Goal: Task Accomplishment & Management: Manage account settings

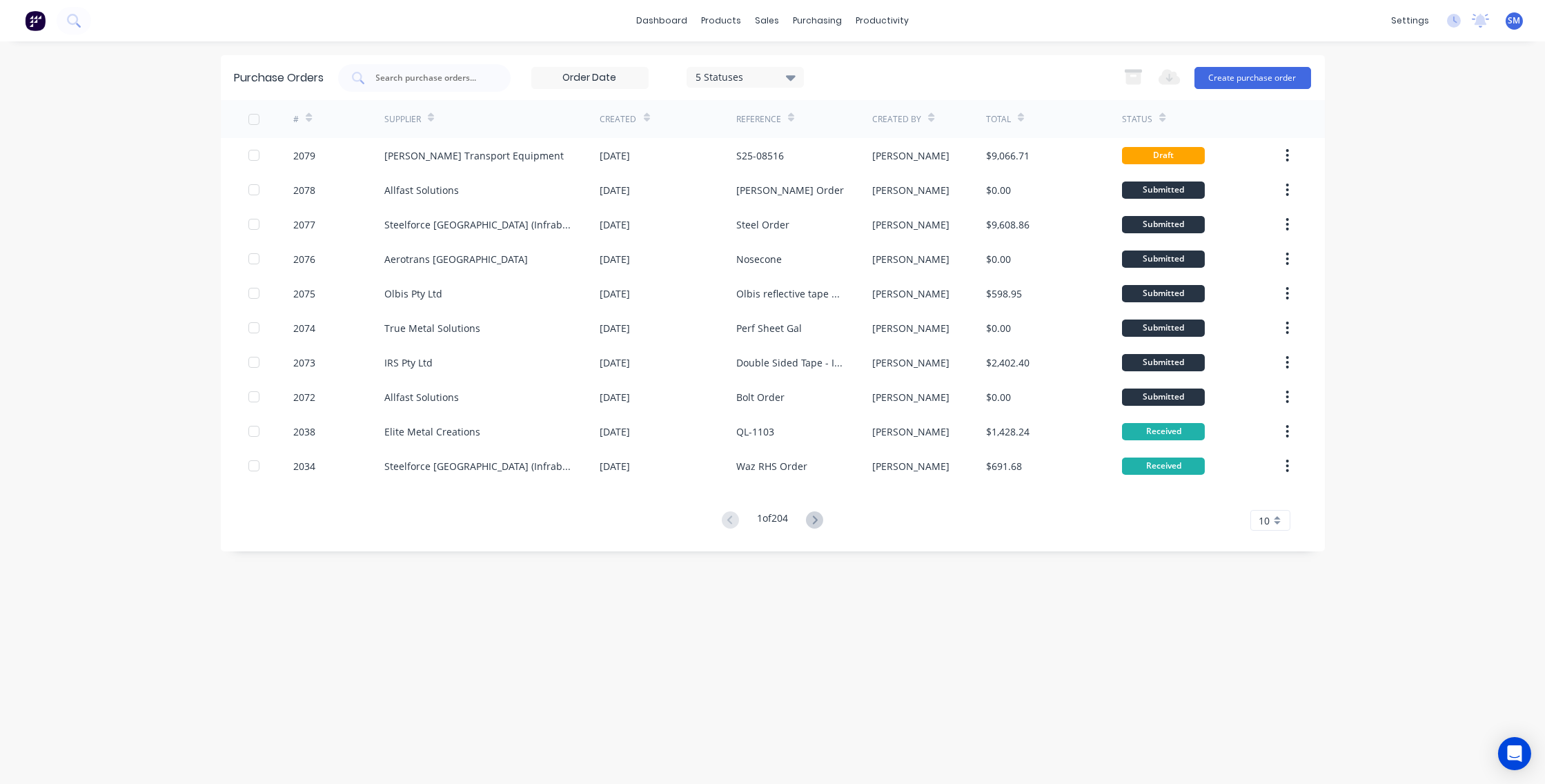
click at [823, 634] on div "Purchase Orders 5 Statuses 5 Statuses Export to Excel (XLSX) Create purchase or…" at bounding box center [772, 412] width 1104 height 715
click at [1412, 201] on div "dashboard products sales purchasing productivity dashboard products Product Cat…" at bounding box center [772, 392] width 1545 height 784
click at [804, 58] on link "Sales Orders" at bounding box center [840, 65] width 183 height 27
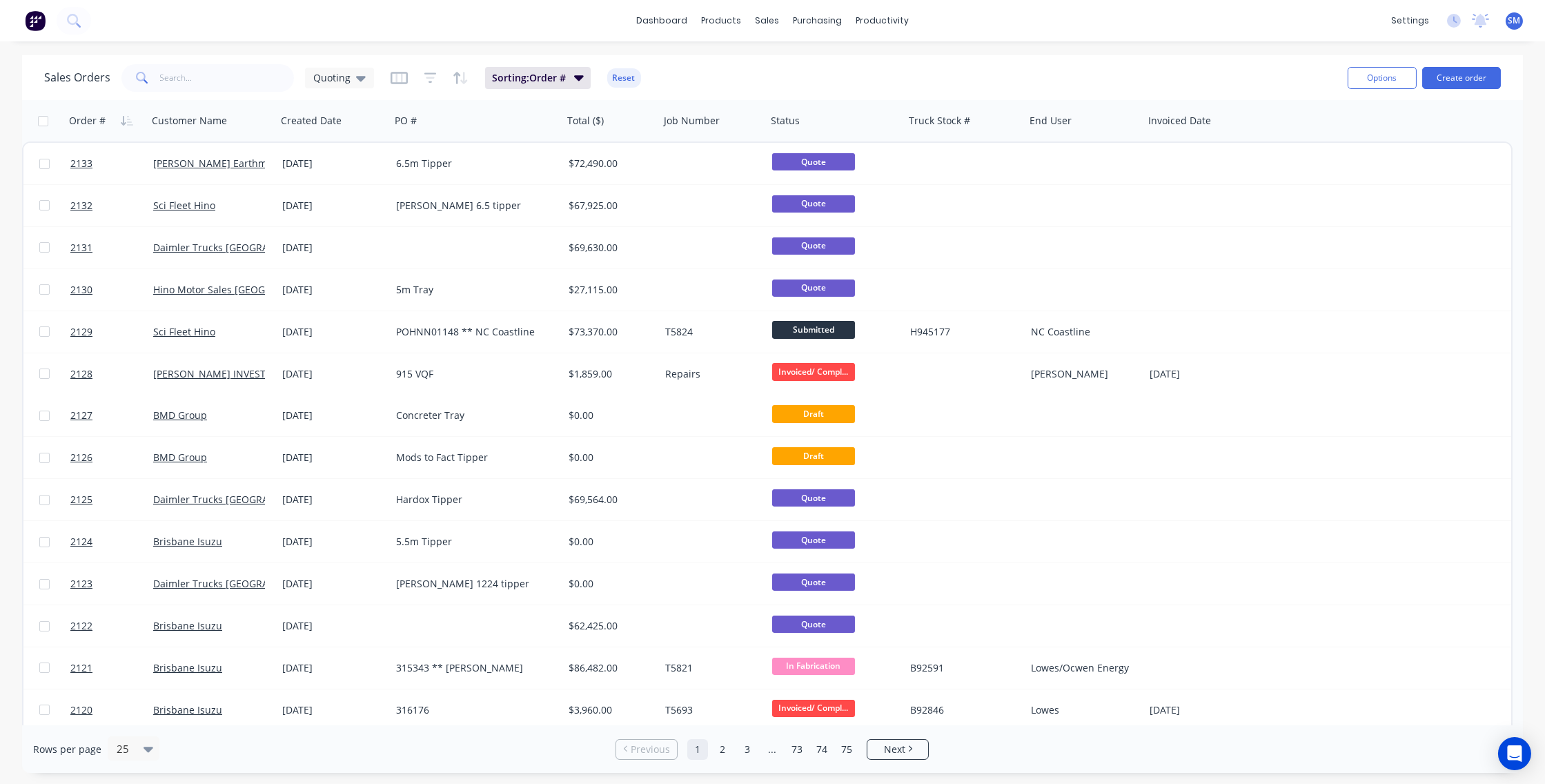
click at [411, 20] on div "dashboard products sales purchasing productivity dashboard products Product Cat…" at bounding box center [772, 20] width 1545 height 42
click at [704, 73] on div "Sales Orders Quoting Sorting: Order # Reset" at bounding box center [690, 78] width 1293 height 34
click at [901, 59] on link "Workflow" at bounding box center [935, 65] width 183 height 27
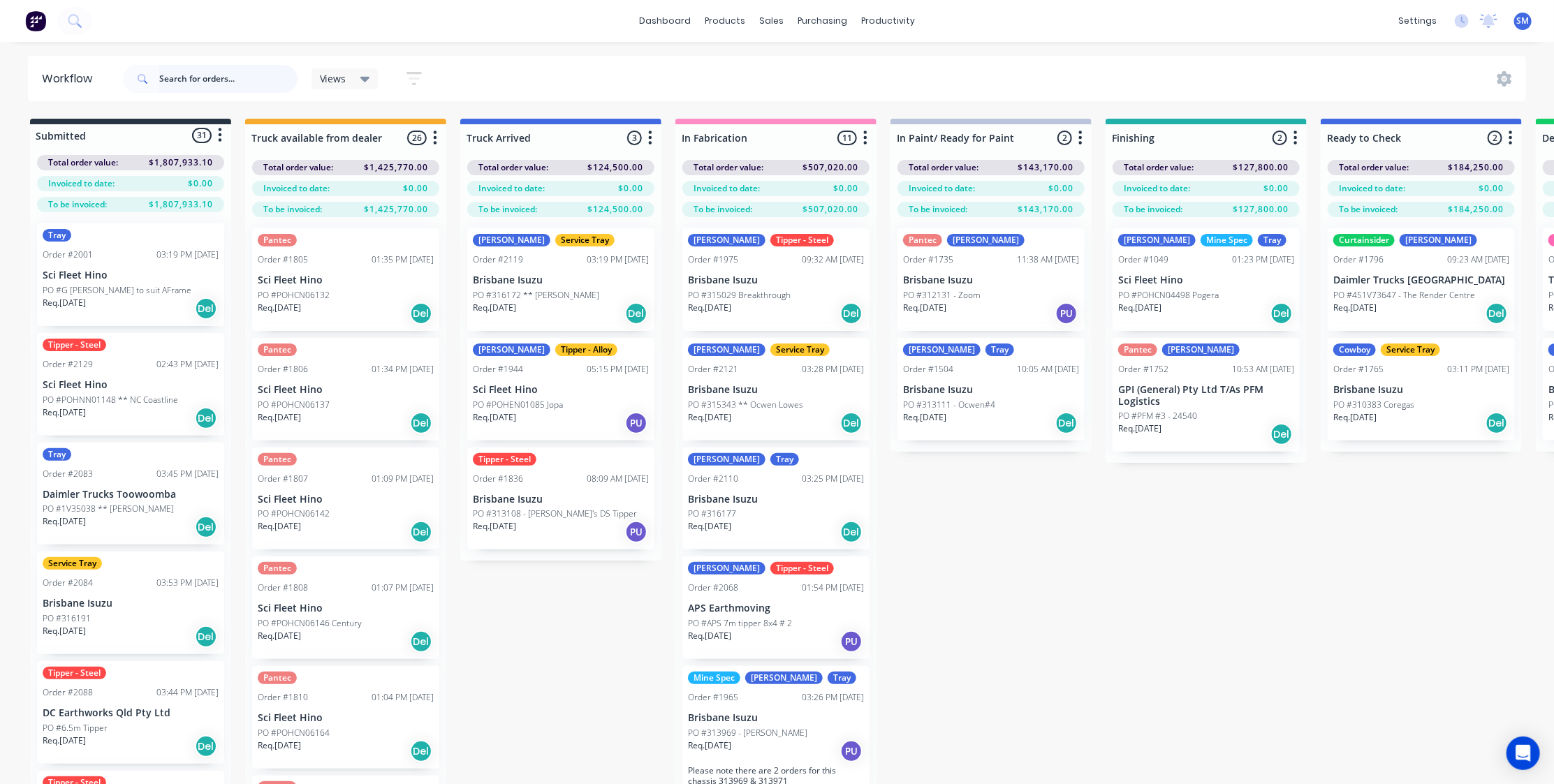
click at [197, 82] on input "text" at bounding box center [228, 78] width 138 height 28
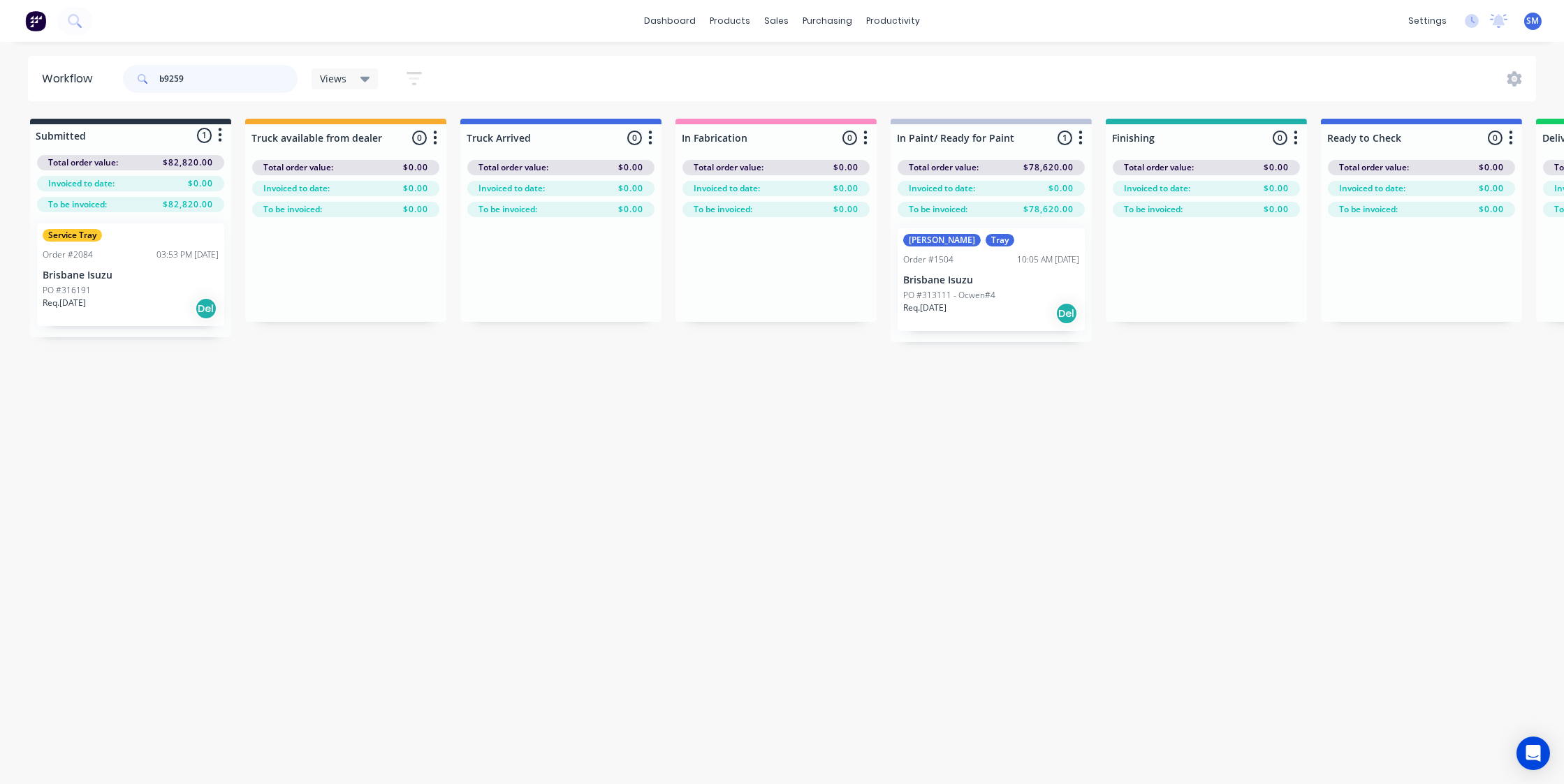
type input "b92591"
drag, startPoint x: 119, startPoint y: 70, endPoint x: 86, endPoint y: 67, distance: 33.1
click at [97, 67] on header "Workflow b92591 Views Save new view None (Default) edit Show/Hide statuses Show…" at bounding box center [782, 78] width 1509 height 45
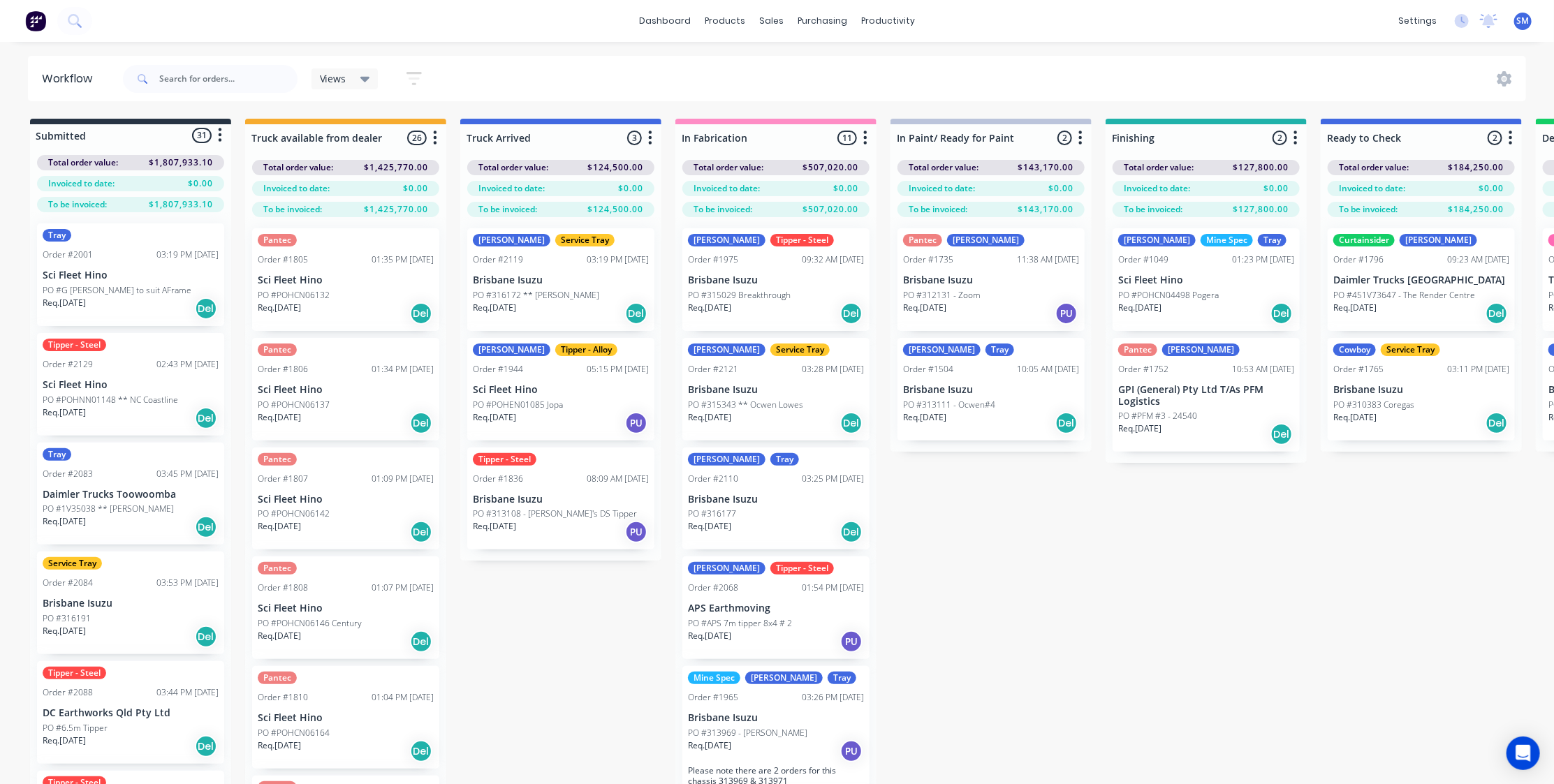
click at [1067, 572] on div "Submitted 31 Status colour #273444 hex #273444 Save Cancel Summaries Total orde…" at bounding box center [1255, 476] width 2532 height 715
click at [999, 545] on div "Submitted 31 Status colour #273444 hex #273444 Save Cancel Summaries Total orde…" at bounding box center [1255, 476] width 2532 height 715
click at [1000, 595] on div "Submitted 31 Status colour #273444 hex #273444 Save Cancel Summaries Total orde…" at bounding box center [1255, 476] width 2532 height 715
drag, startPoint x: 534, startPoint y: 627, endPoint x: 550, endPoint y: 606, distance: 26.4
click at [550, 606] on div "Submitted 31 Status colour #273444 hex #273444 Save Cancel Summaries Total orde…" at bounding box center [1255, 476] width 2532 height 715
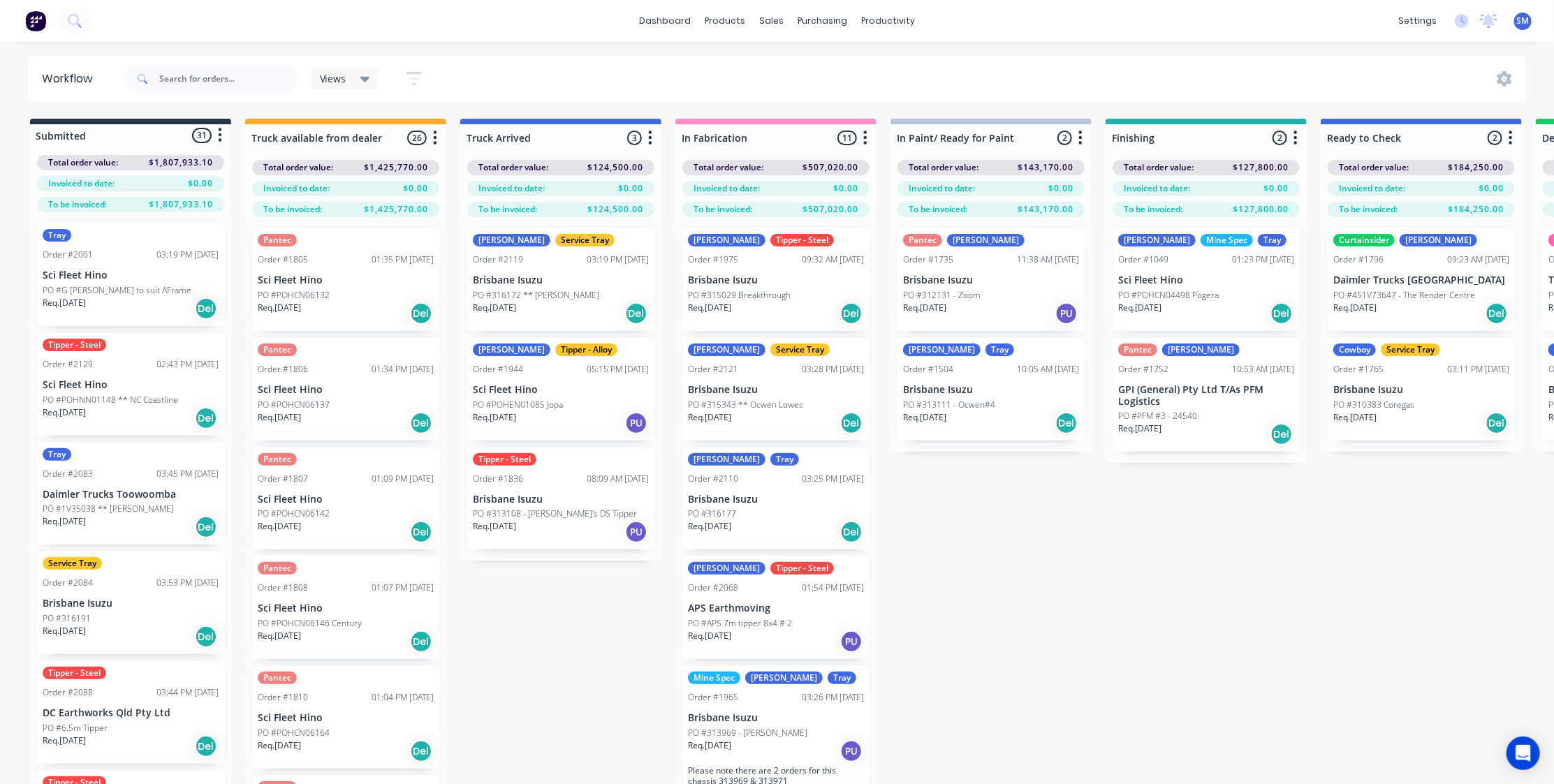
click at [992, 577] on div "Submitted 31 Status colour #273444 hex #273444 Save Cancel Summaries Total orde…" at bounding box center [1255, 476] width 2532 height 715
click at [974, 559] on div "Submitted 31 Status colour #273444 hex #273444 Save Cancel Summaries Total orde…" at bounding box center [1255, 476] width 2532 height 715
click at [536, 644] on div "Submitted 31 Status colour #273444 hex #273444 Save Cancel Summaries Total orde…" at bounding box center [1255, 476] width 2532 height 715
click at [576, 614] on div "Submitted 31 Status colour #273444 hex #273444 Save Cancel Summaries Total orde…" at bounding box center [1255, 476] width 2532 height 715
click at [805, 59] on link "Sales Orders" at bounding box center [845, 66] width 185 height 28
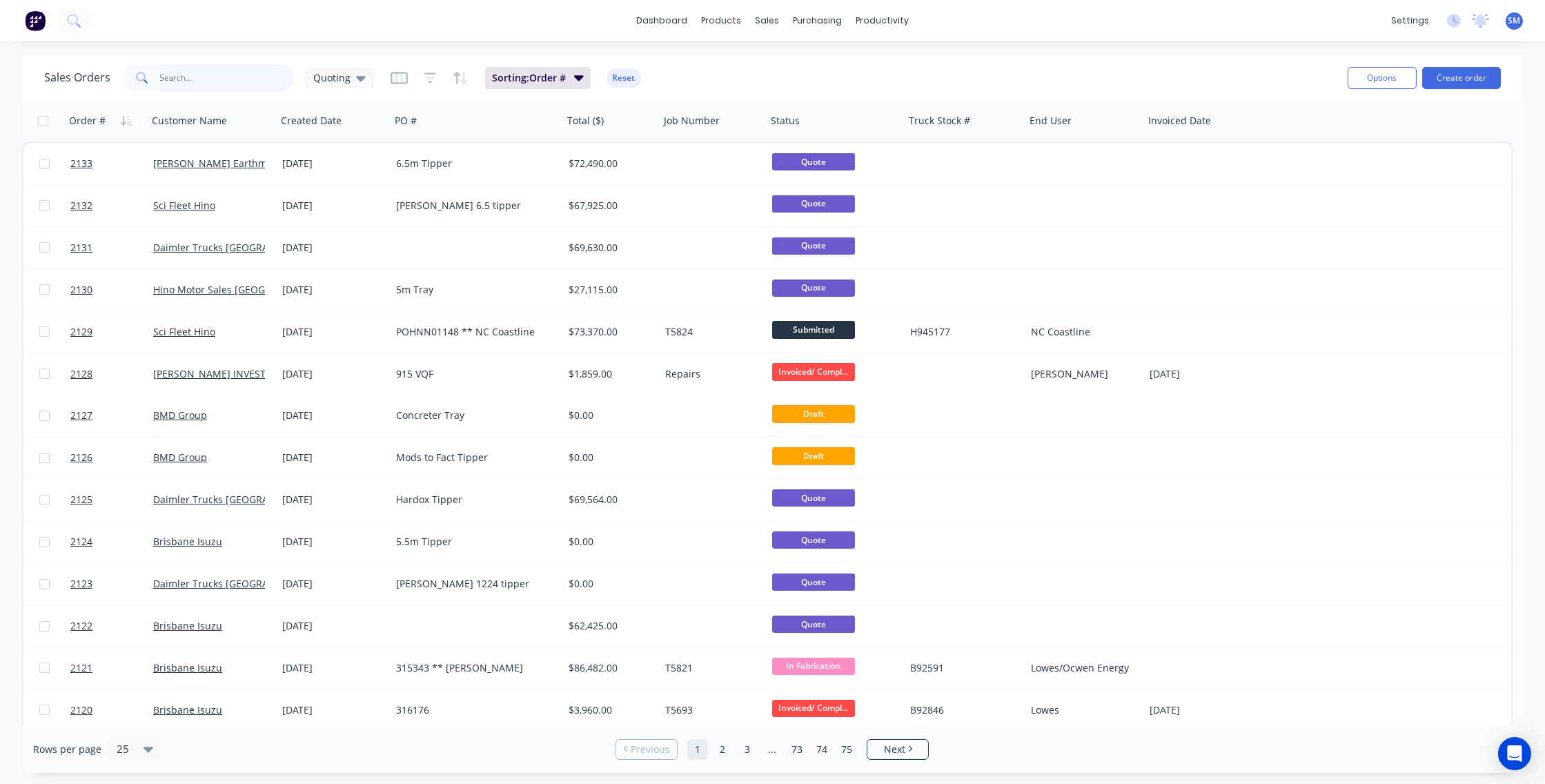
click at [181, 78] on input "text" at bounding box center [227, 78] width 135 height 27
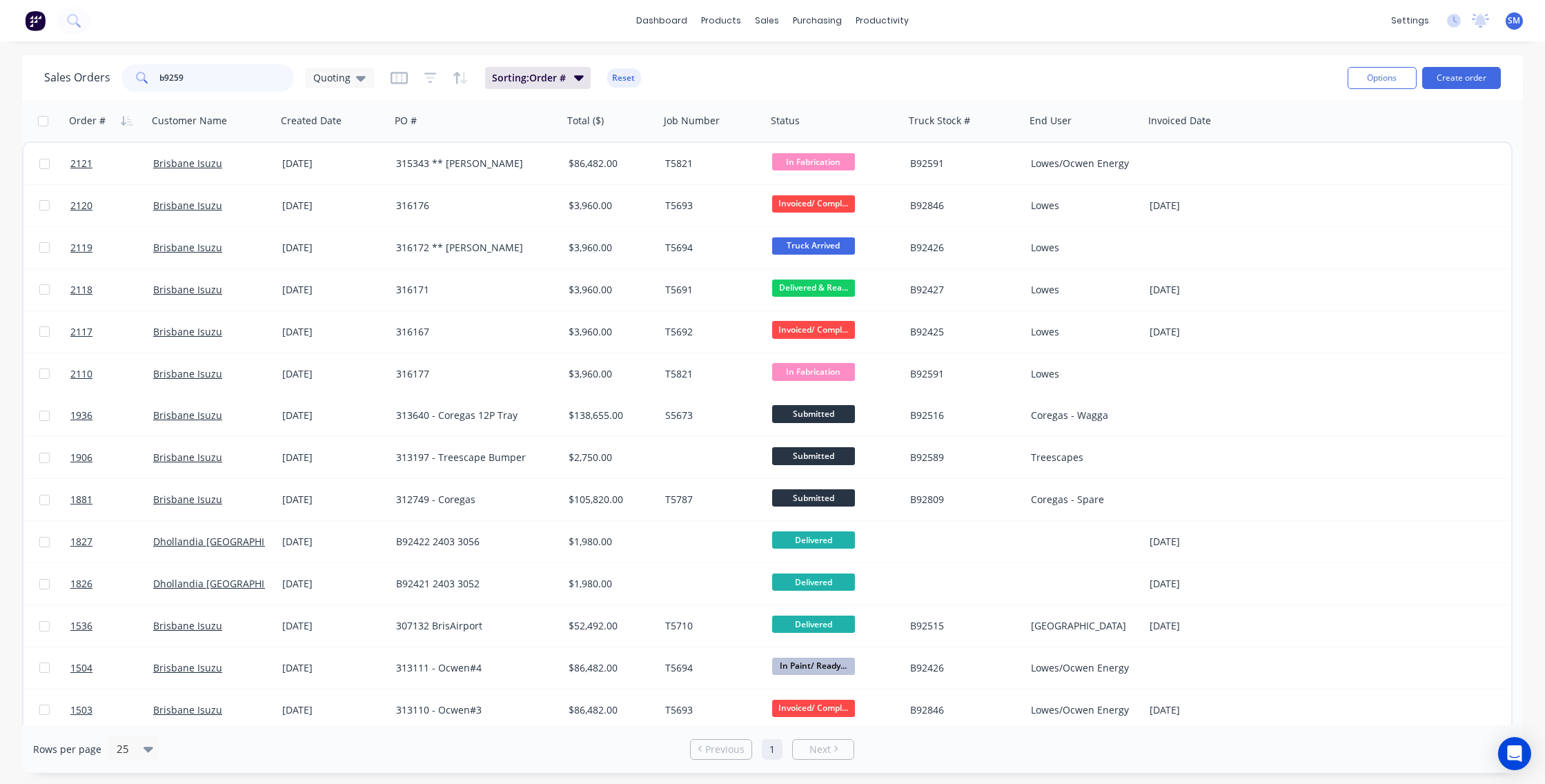
type input "b92591"
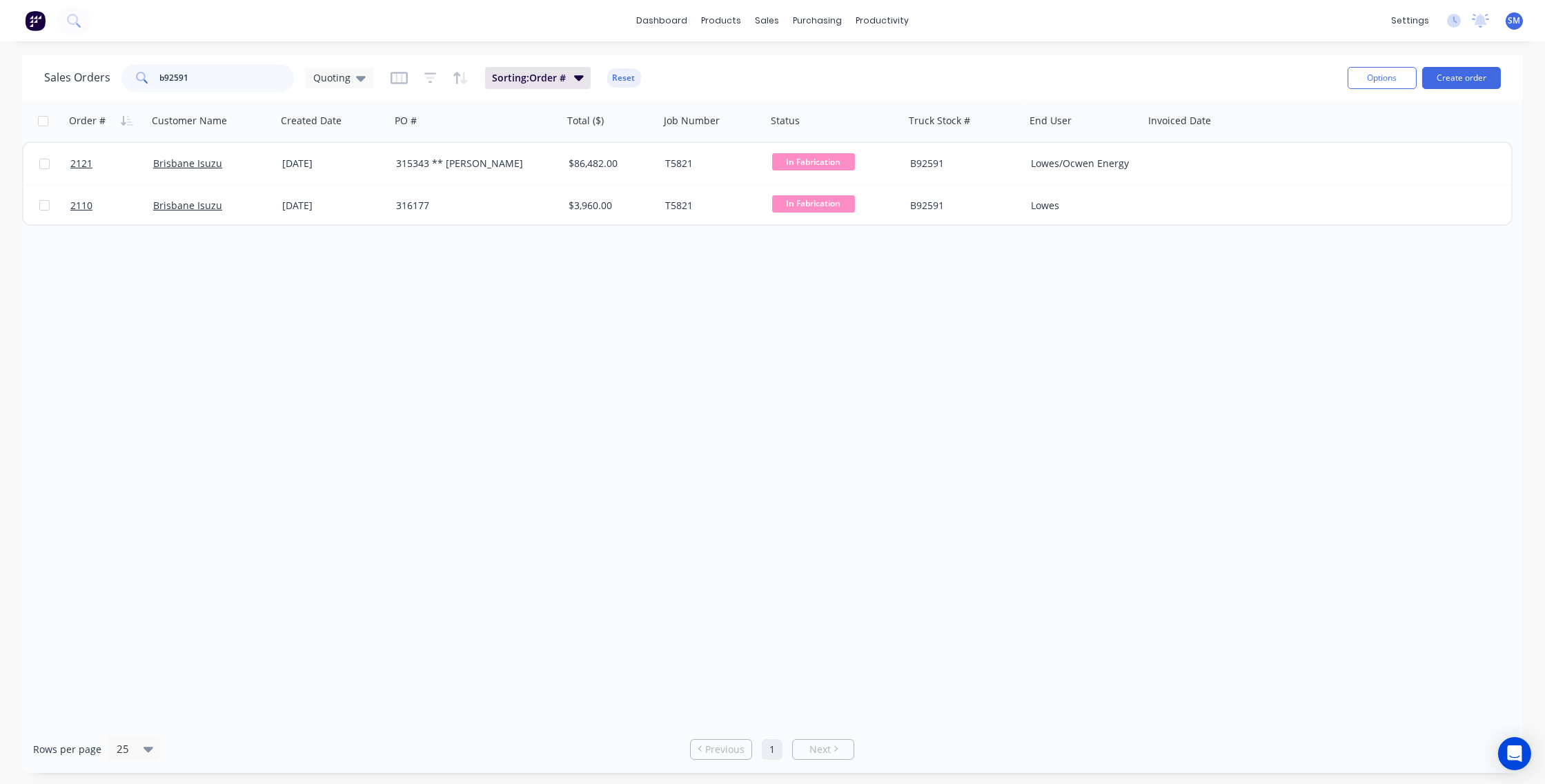
click at [190, 75] on input "b92591" at bounding box center [227, 78] width 135 height 27
drag, startPoint x: 195, startPoint y: 72, endPoint x: 94, endPoint y: 63, distance: 101.4
click at [90, 64] on div "Sales Orders b92591 Quoting" at bounding box center [208, 78] width 330 height 27
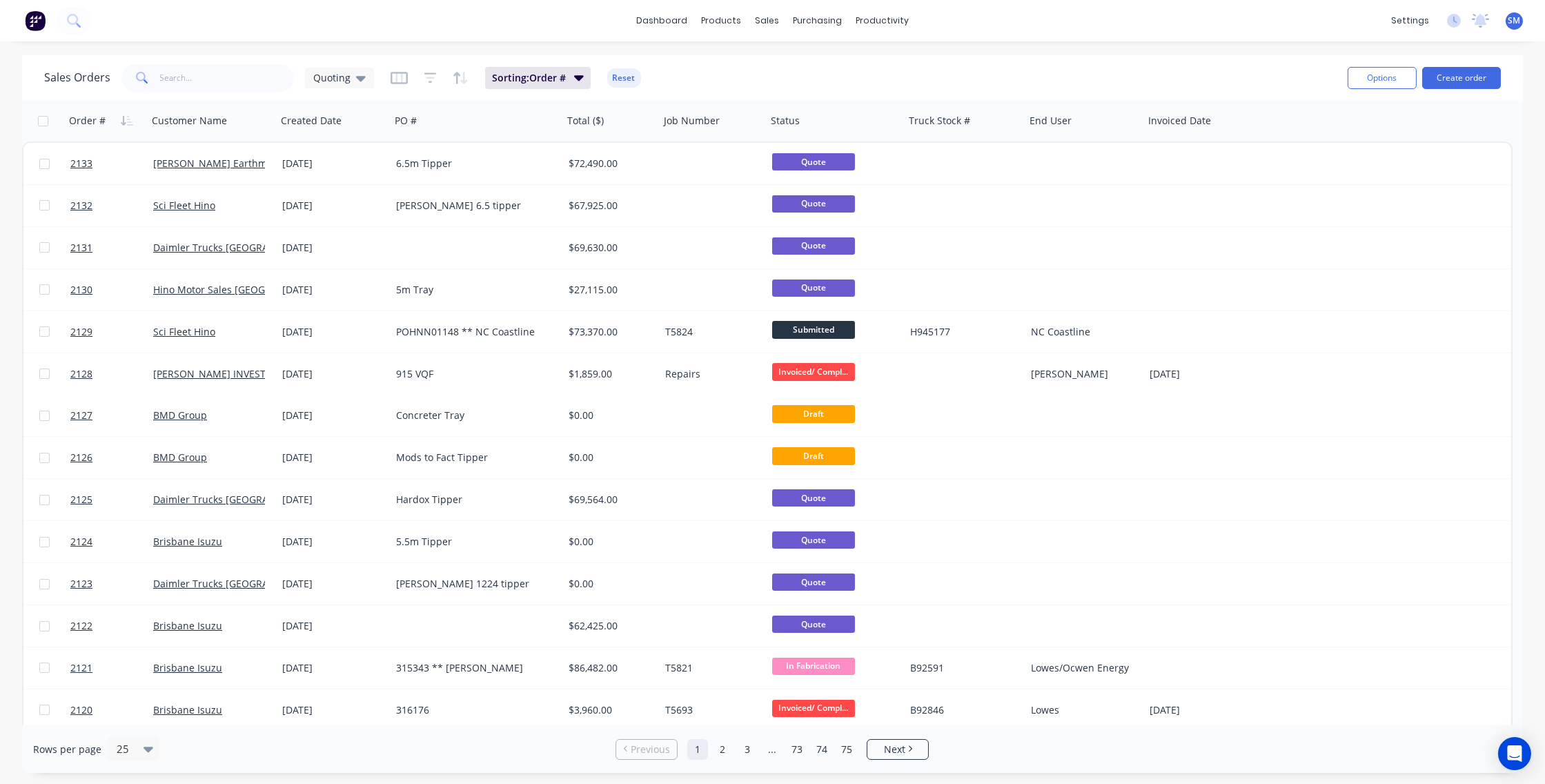
click at [717, 69] on div "Sales Orders Quoting Sorting: Order # Reset" at bounding box center [690, 78] width 1293 height 34
click at [715, 71] on div "Sales Orders Quoting Sorting: Order # Reset" at bounding box center [690, 78] width 1293 height 34
click at [907, 63] on div "Workflow" at bounding box center [906, 67] width 42 height 13
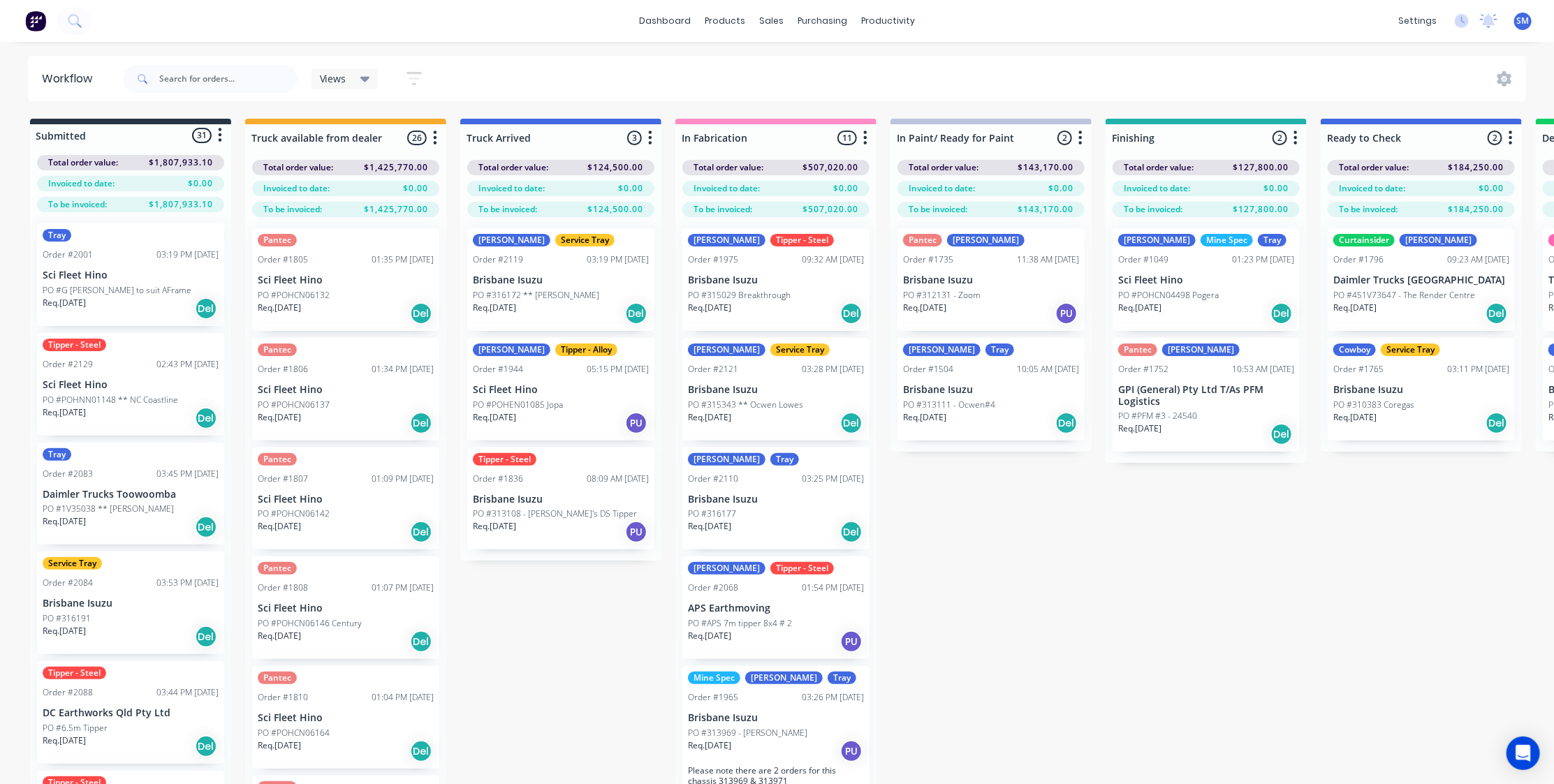
click at [941, 384] on p "Brisbane Isuzu" at bounding box center [991, 389] width 176 height 12
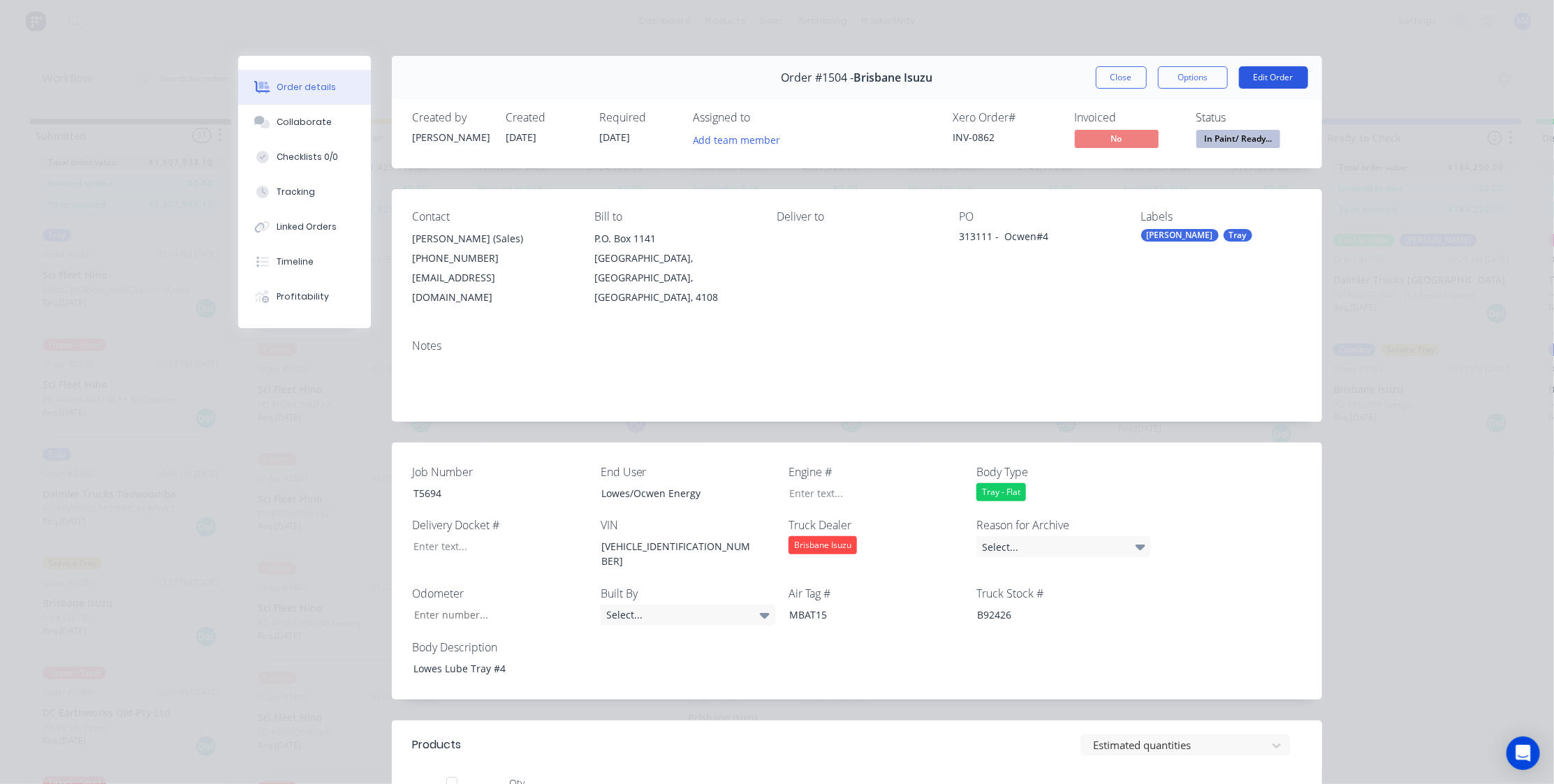
click at [1275, 74] on button "Edit Order" at bounding box center [1273, 78] width 69 height 22
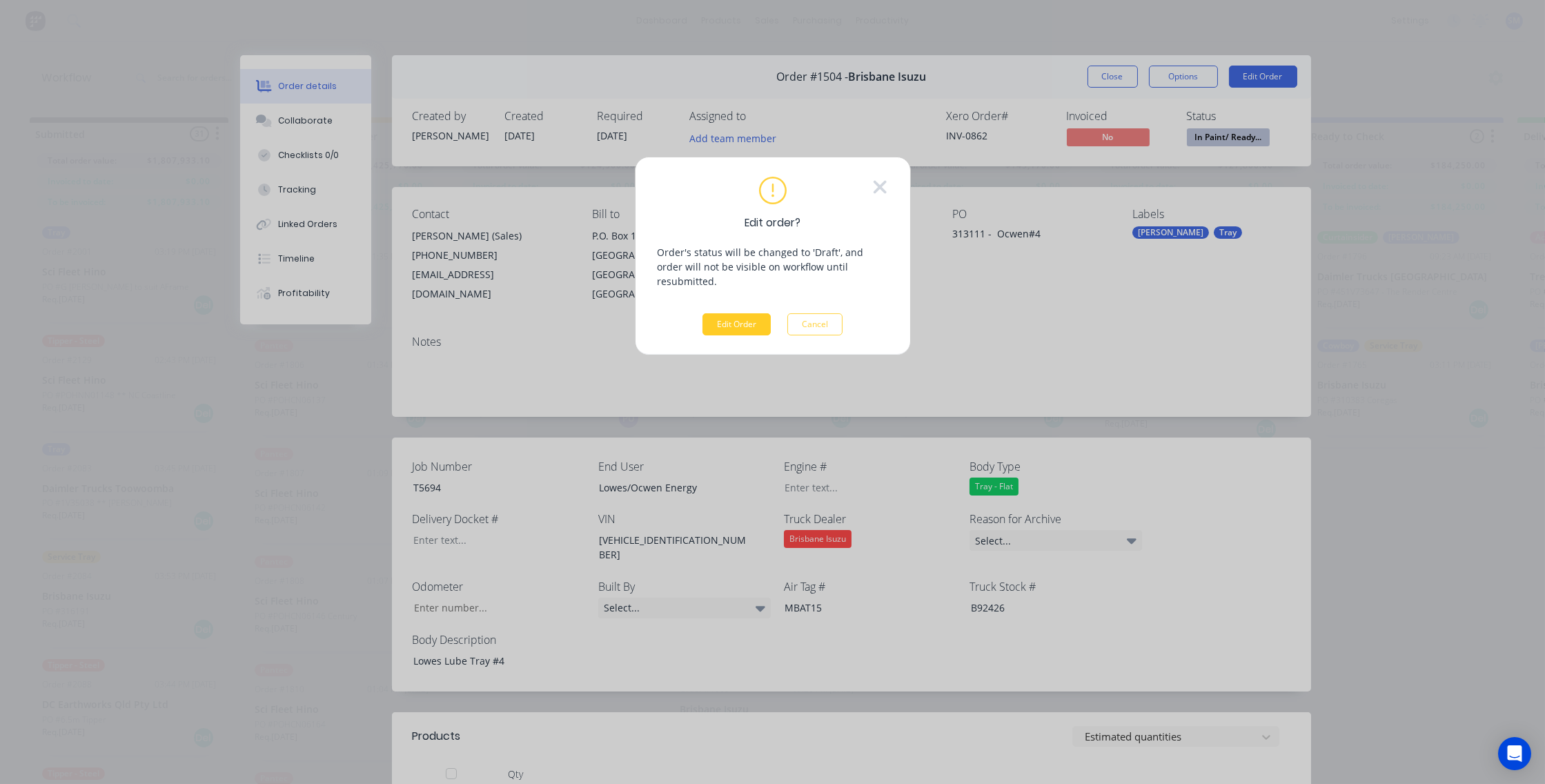
click at [735, 313] on button "Edit Order" at bounding box center [736, 324] width 68 height 22
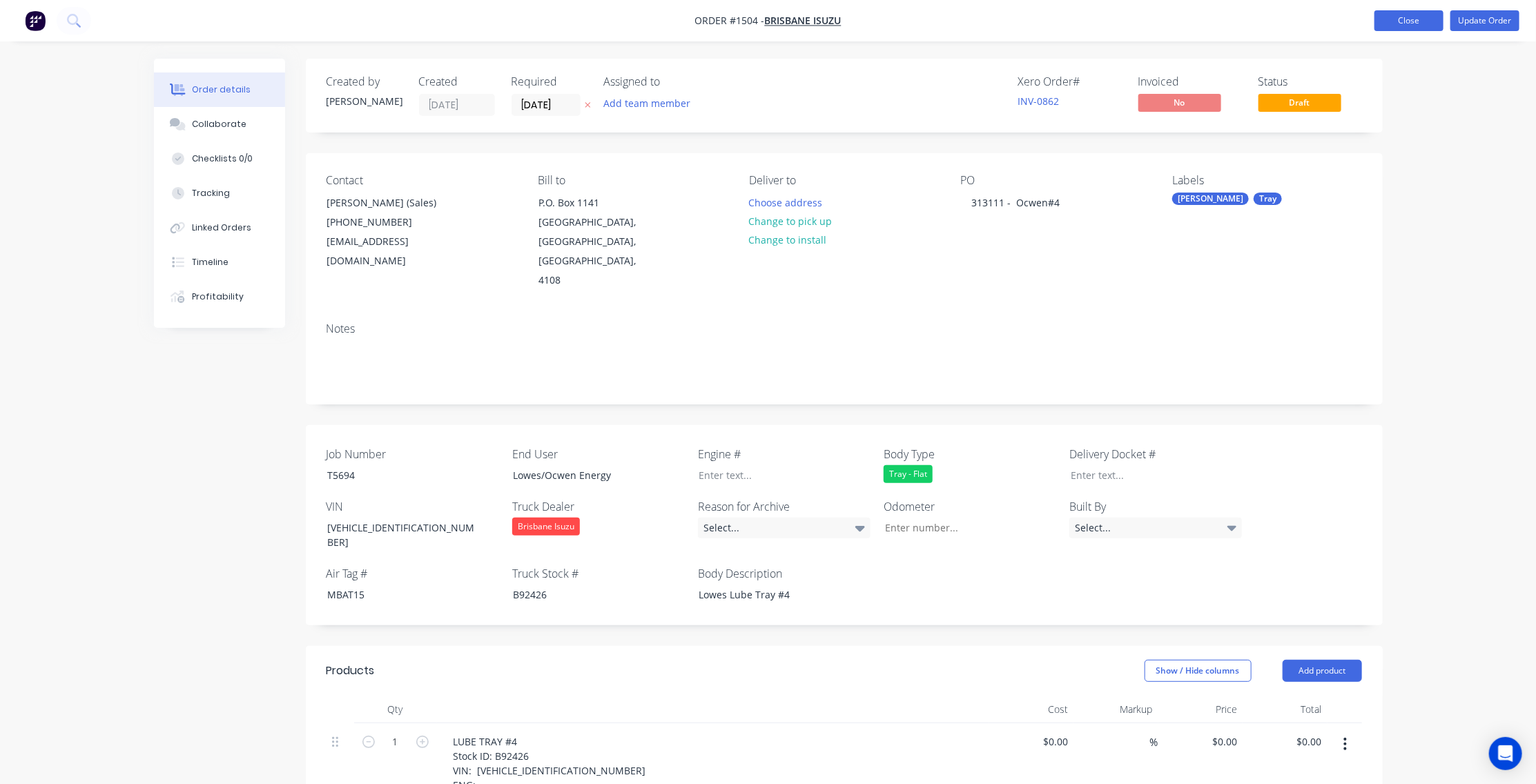
click at [1416, 12] on button "Close" at bounding box center [1409, 20] width 69 height 20
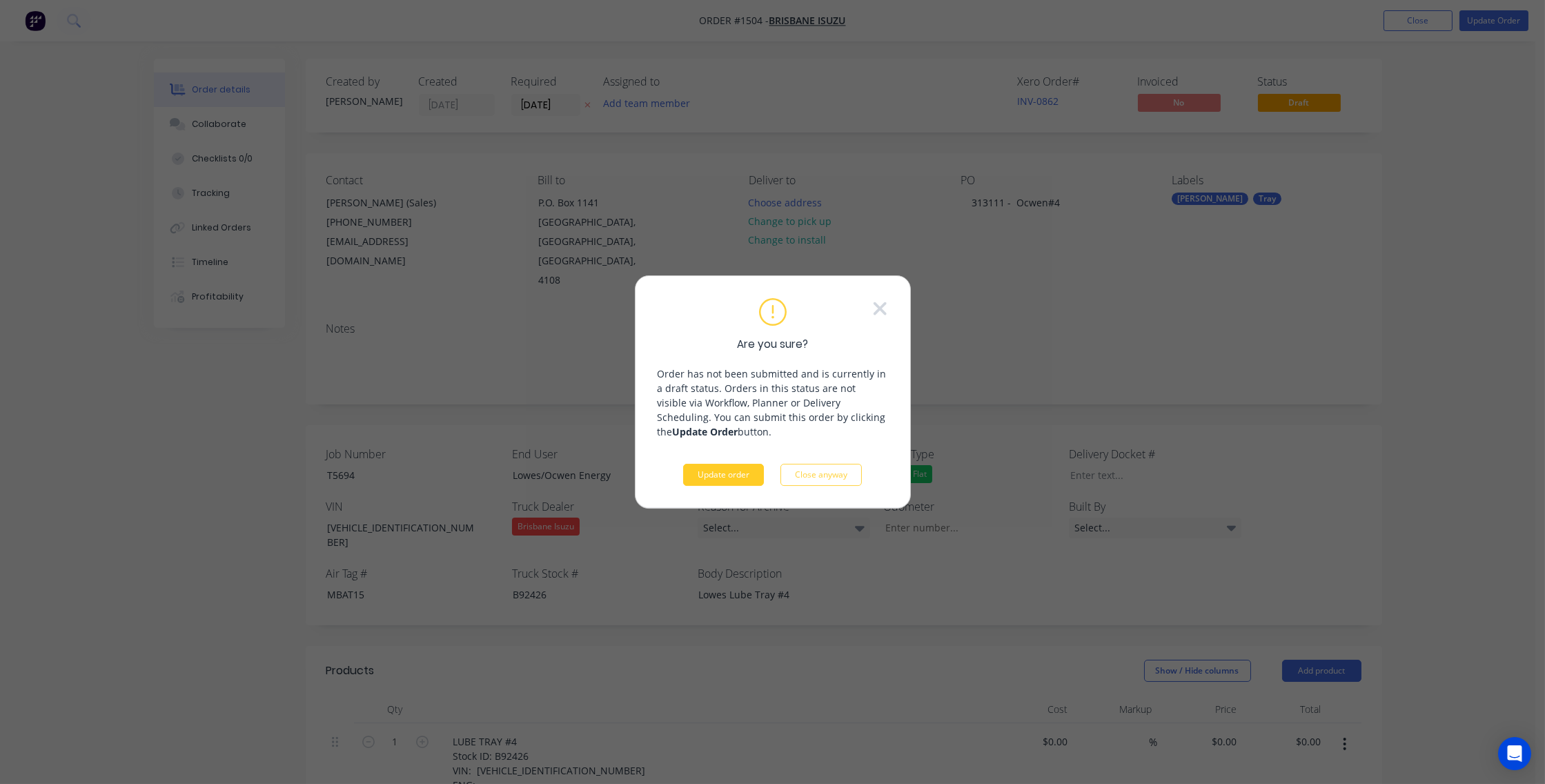
click at [732, 474] on button "Update order" at bounding box center [723, 475] width 81 height 22
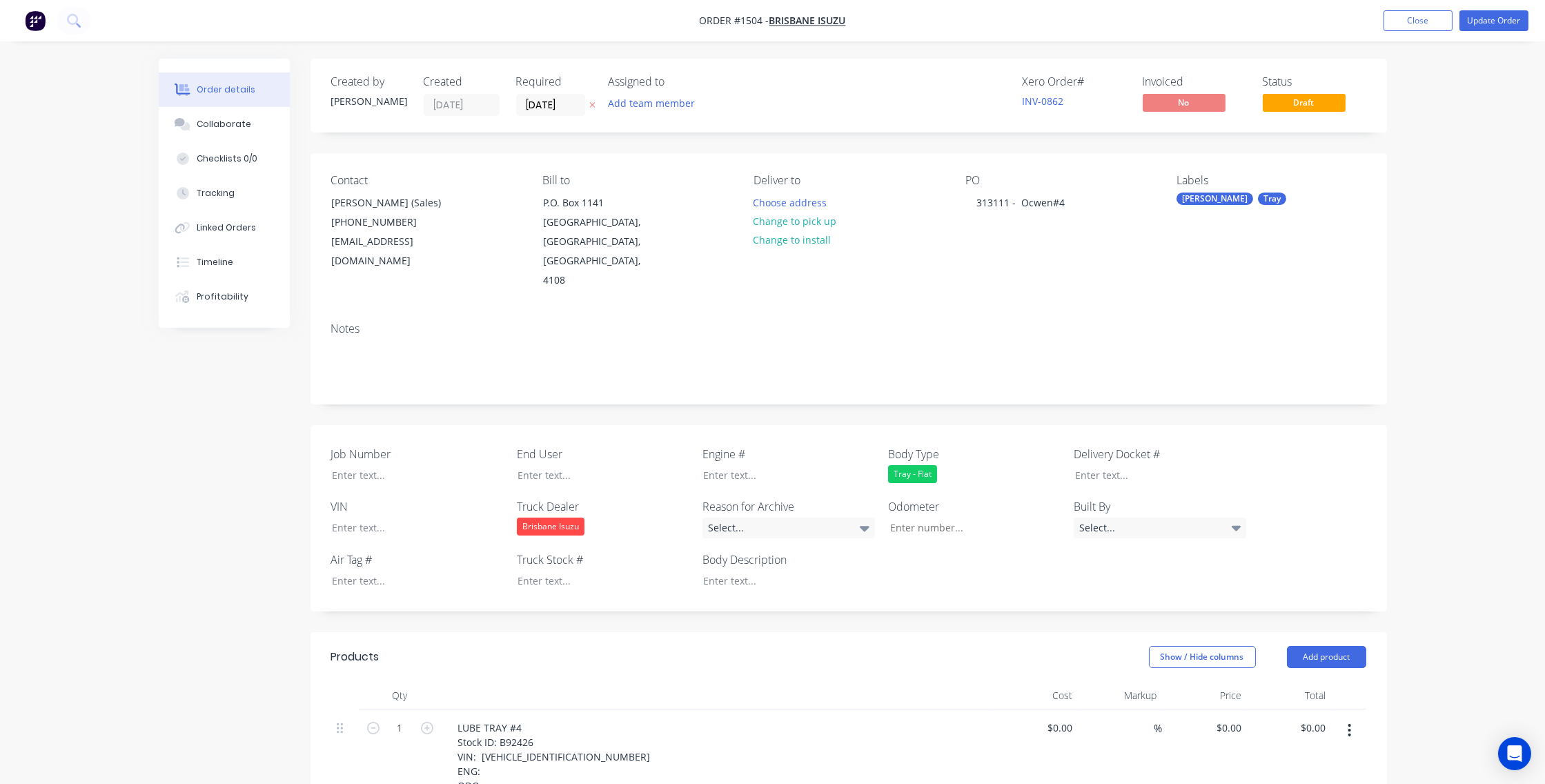
type input "$15,000.00"
type input "$10,400.00"
type input "$1,700.00"
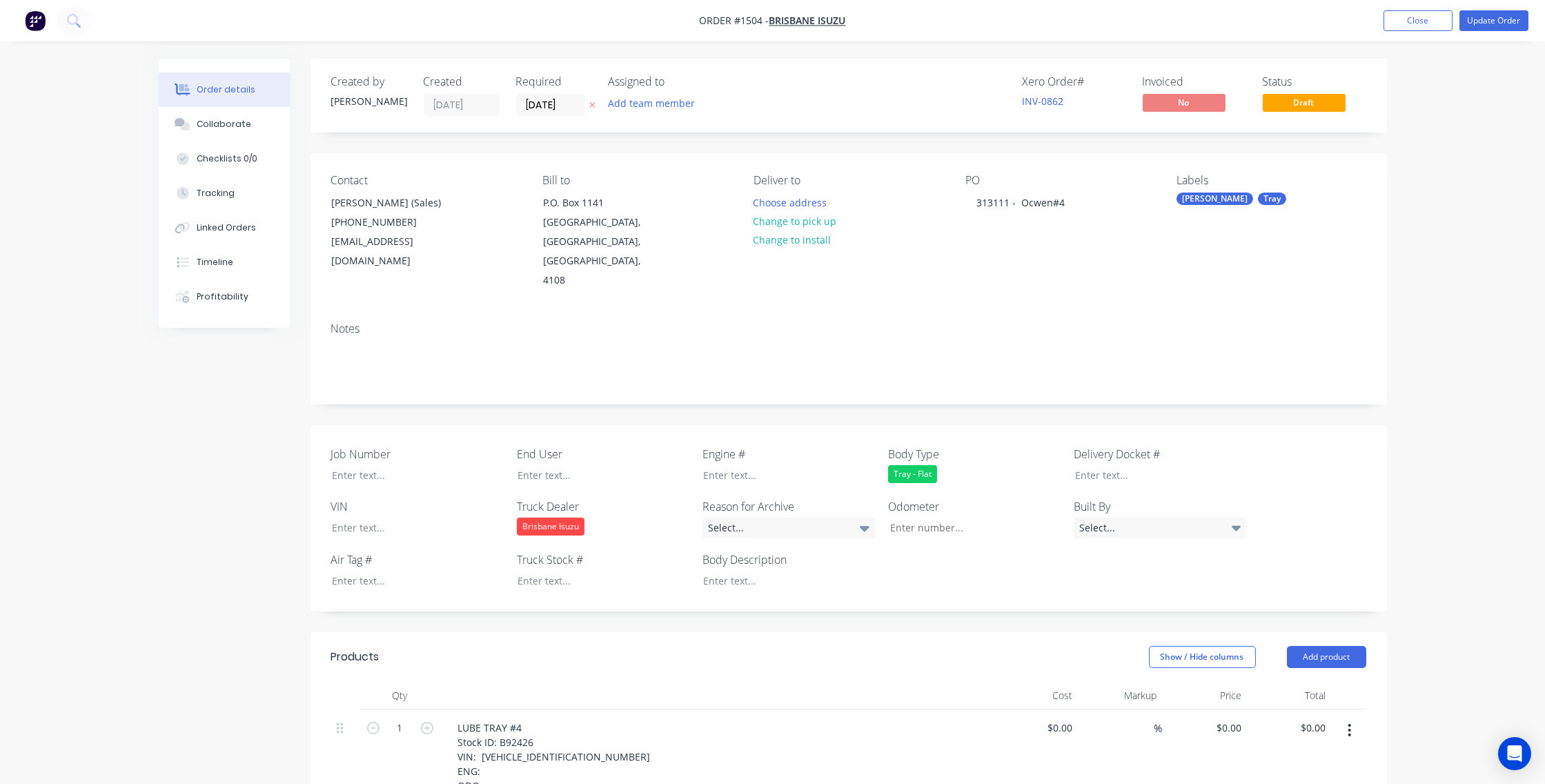
type input "$1,700.00"
type input "$1,200.00"
type input "$4,500.00"
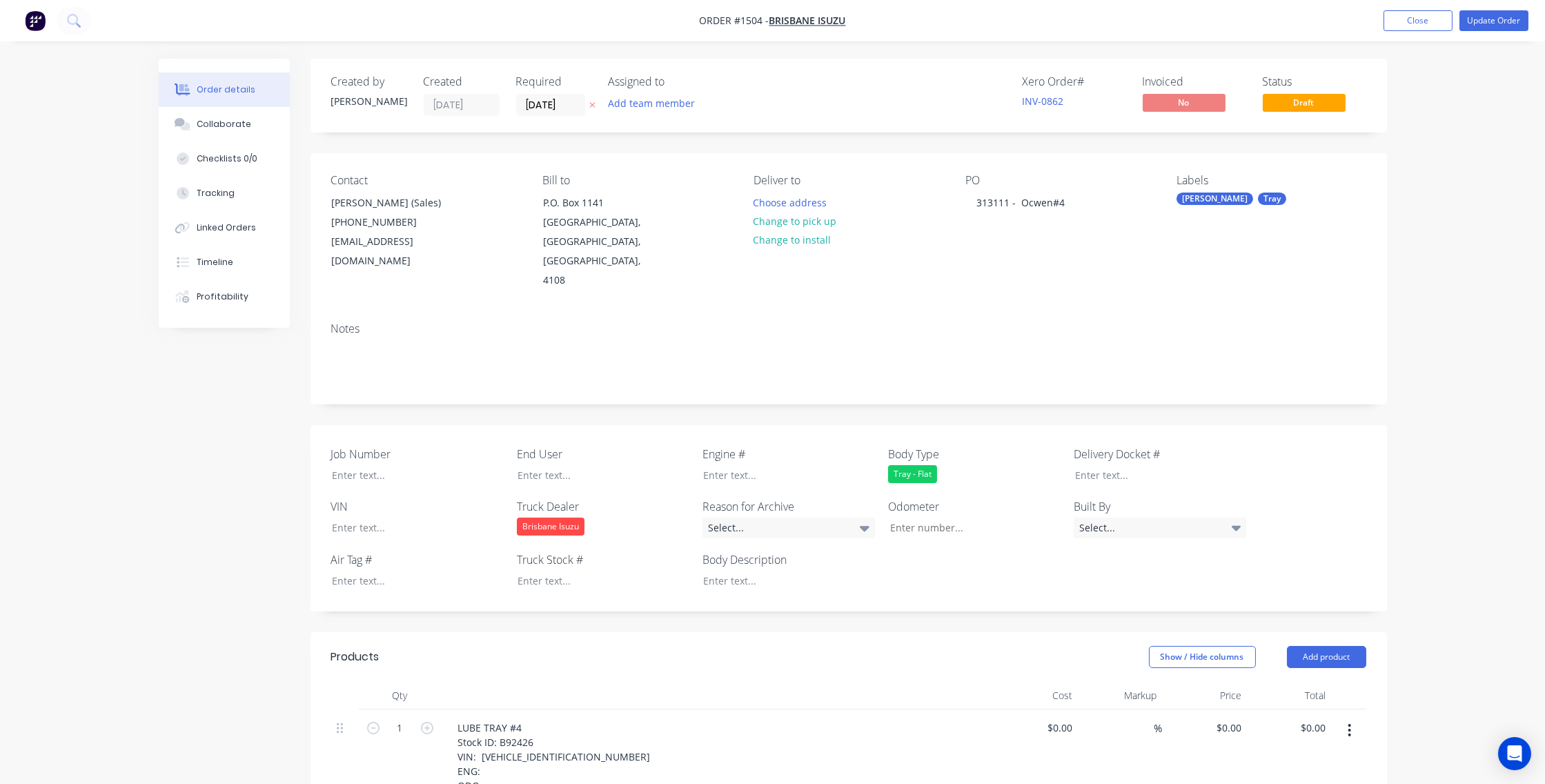
type input "$1,500.00"
type input "$450.00"
type input "$850.00"
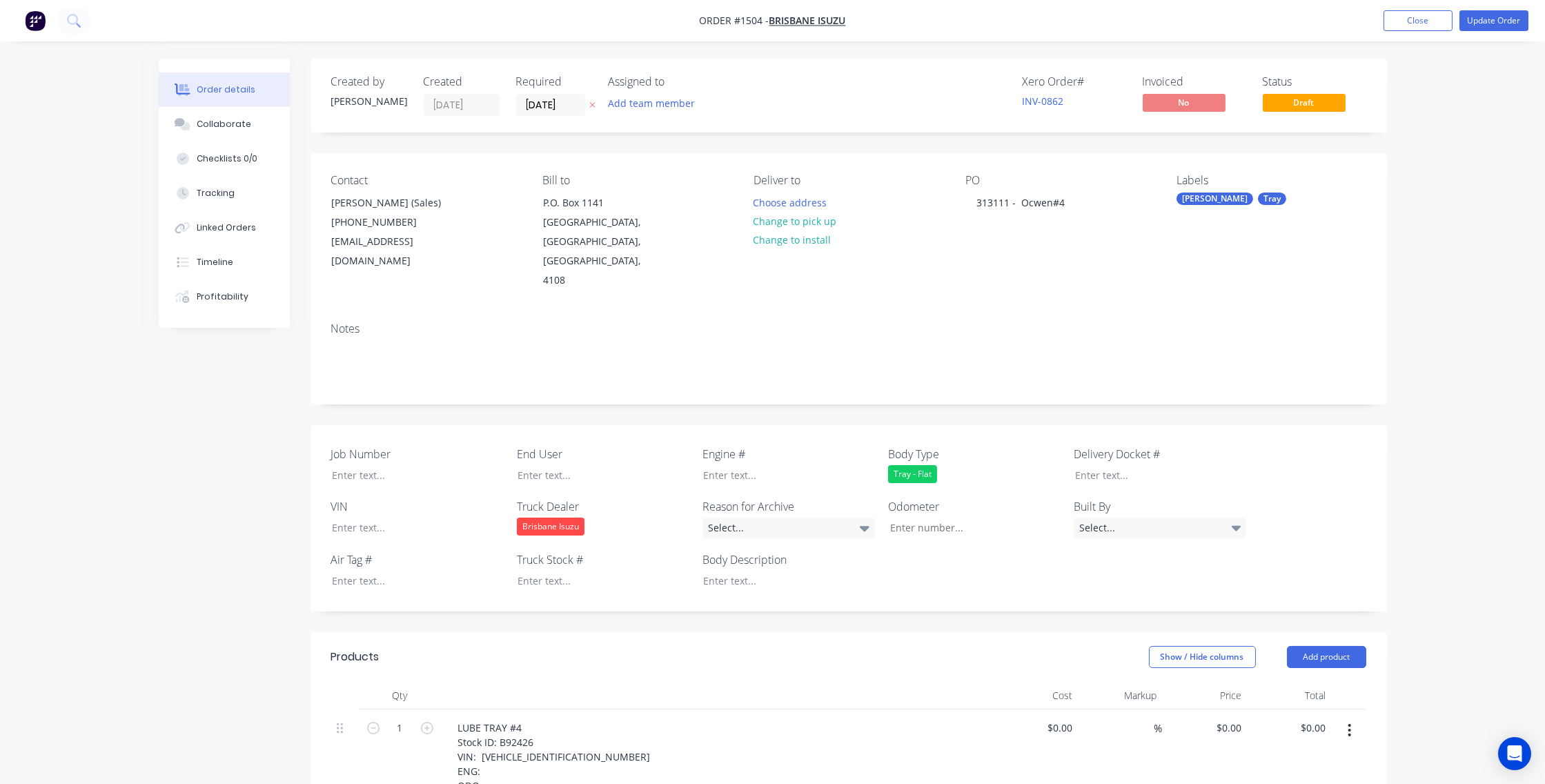
type input "$850.00"
type input "$1,100.00"
type input "$1,200.00"
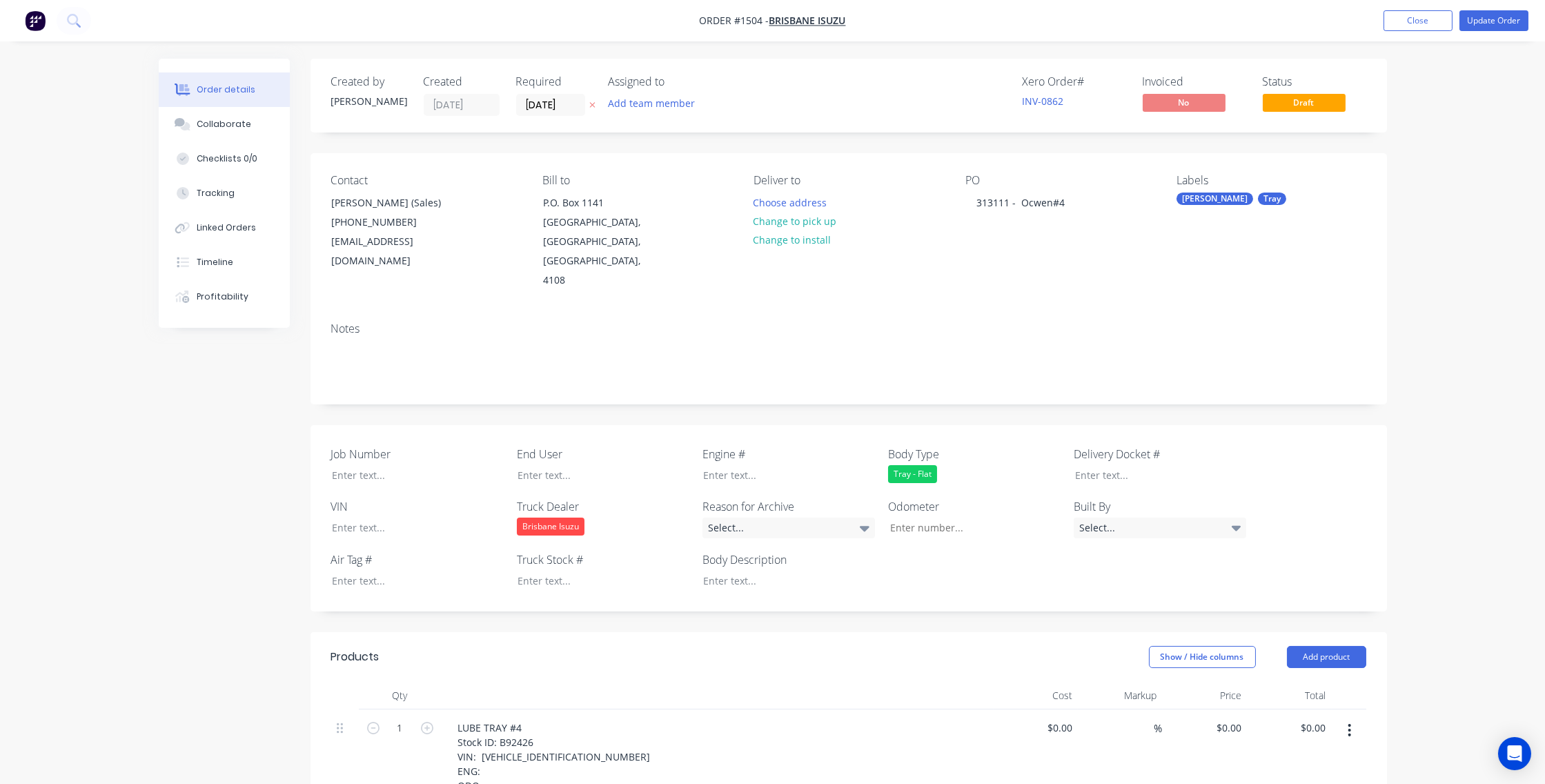
type input "$1,200.00"
type input "$220.00"
type input "$37,800.00"
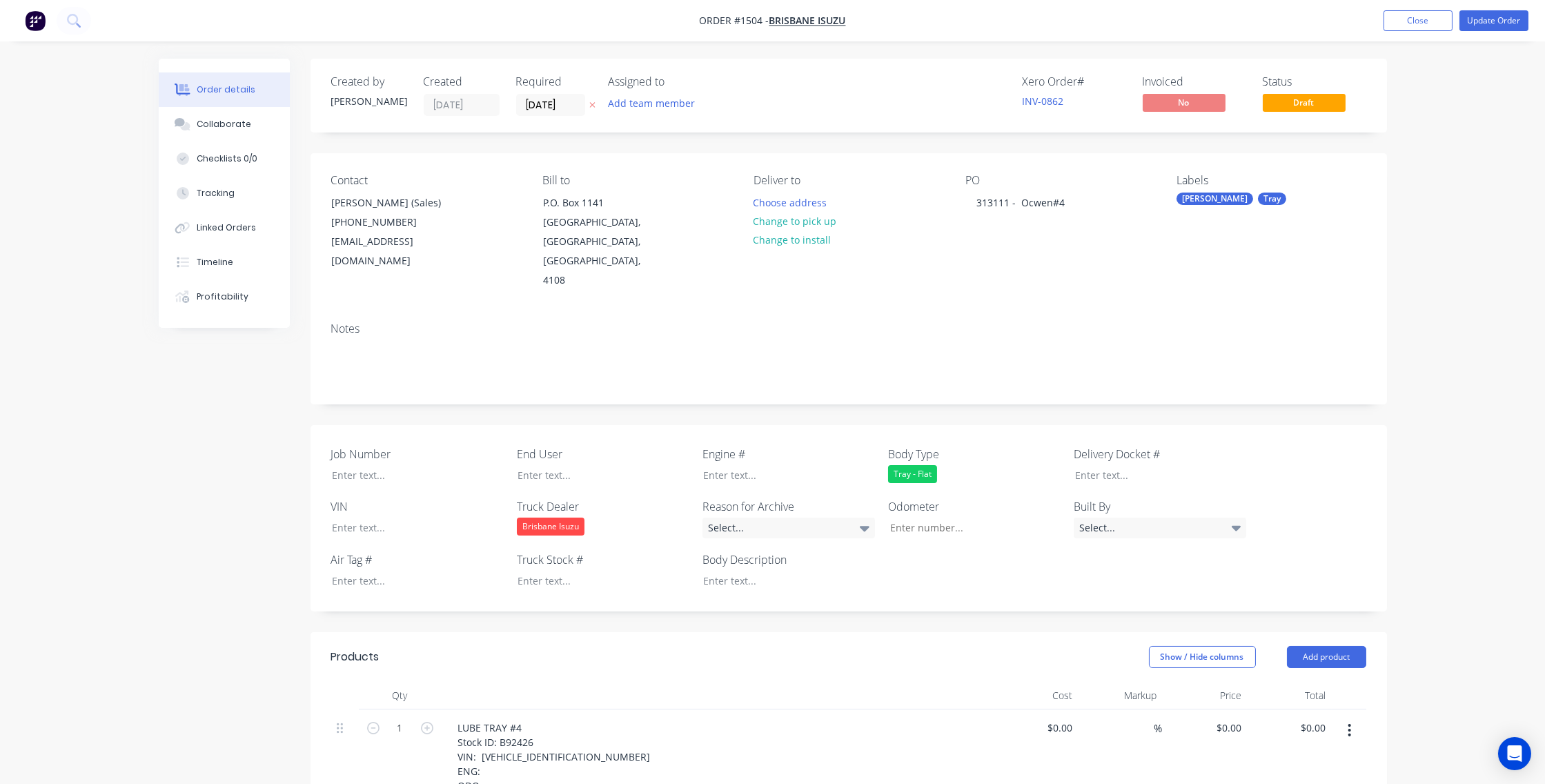
type input "$37,800.00"
type input "$1,500.00"
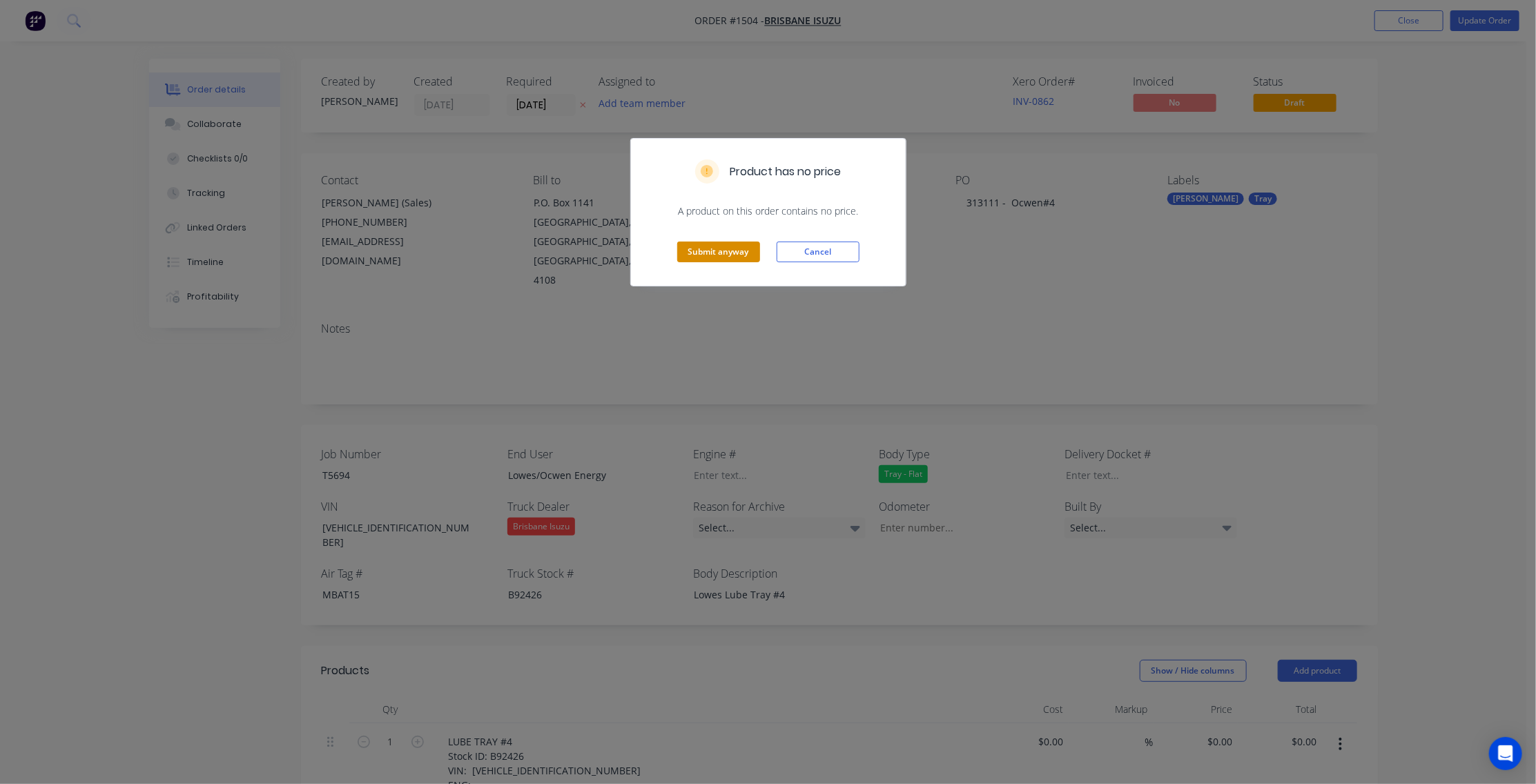
click at [712, 250] on button "Submit anyway" at bounding box center [719, 251] width 83 height 20
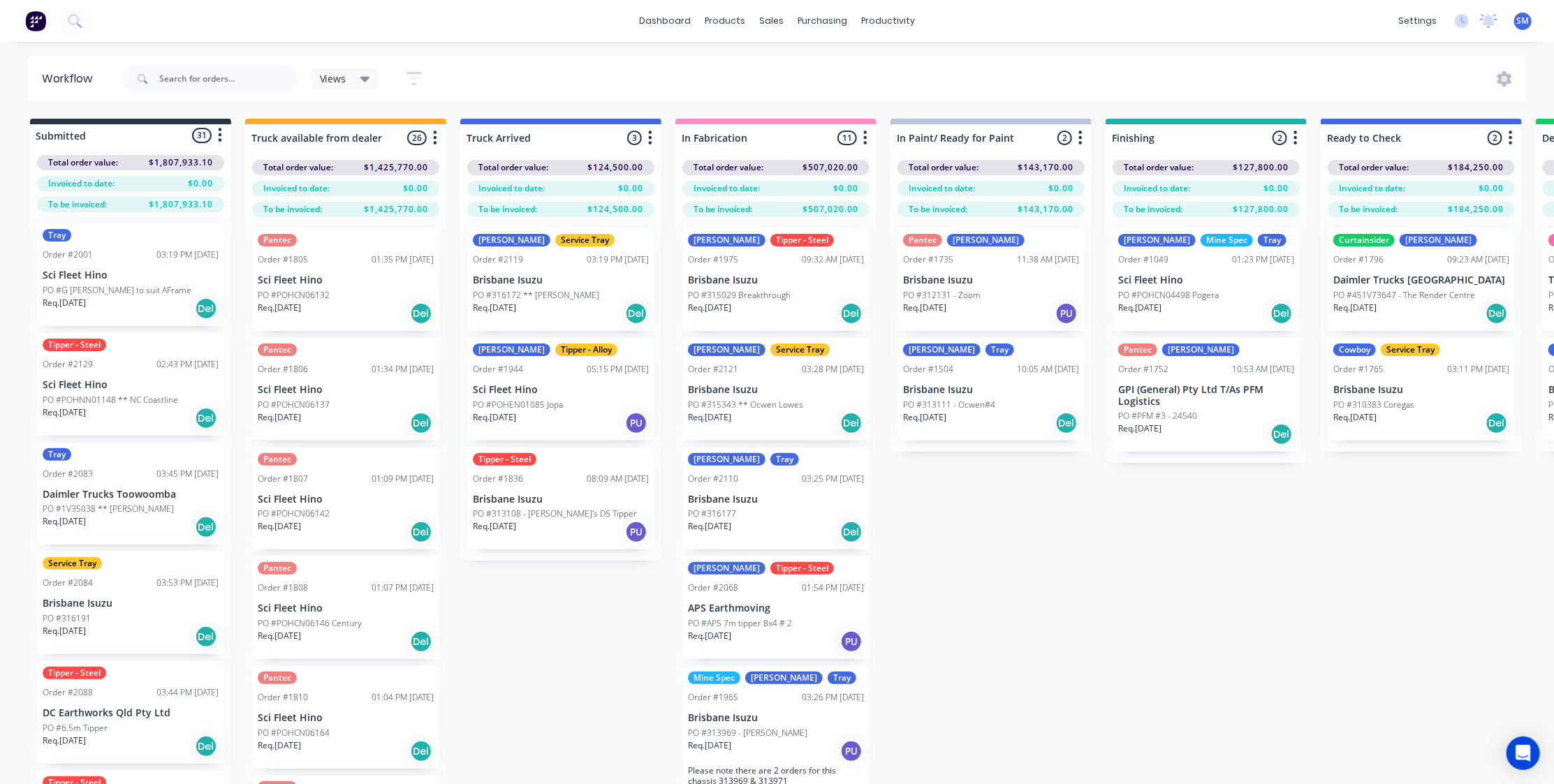
click at [963, 621] on div "Submitted 31 Status colour #273444 hex #273444 Save Cancel Summaries Total orde…" at bounding box center [1255, 476] width 2532 height 715
click at [559, 661] on div "Submitted 31 Status colour #273444 hex #273444 Save Cancel Summaries Total orde…" at bounding box center [1255, 476] width 2532 height 715
click at [529, 73] on div "Views Save new view None (Default) edit Show/Hide statuses Show line item cards…" at bounding box center [824, 78] width 1407 height 42
click at [1076, 614] on div "Submitted 31 Status colour #273444 hex #273444 Save Cancel Summaries Total orde…" at bounding box center [1255, 476] width 2532 height 715
click at [1137, 559] on div "Submitted 31 Status colour #273444 hex #273444 Save Cancel Summaries Total orde…" at bounding box center [1255, 476] width 2532 height 715
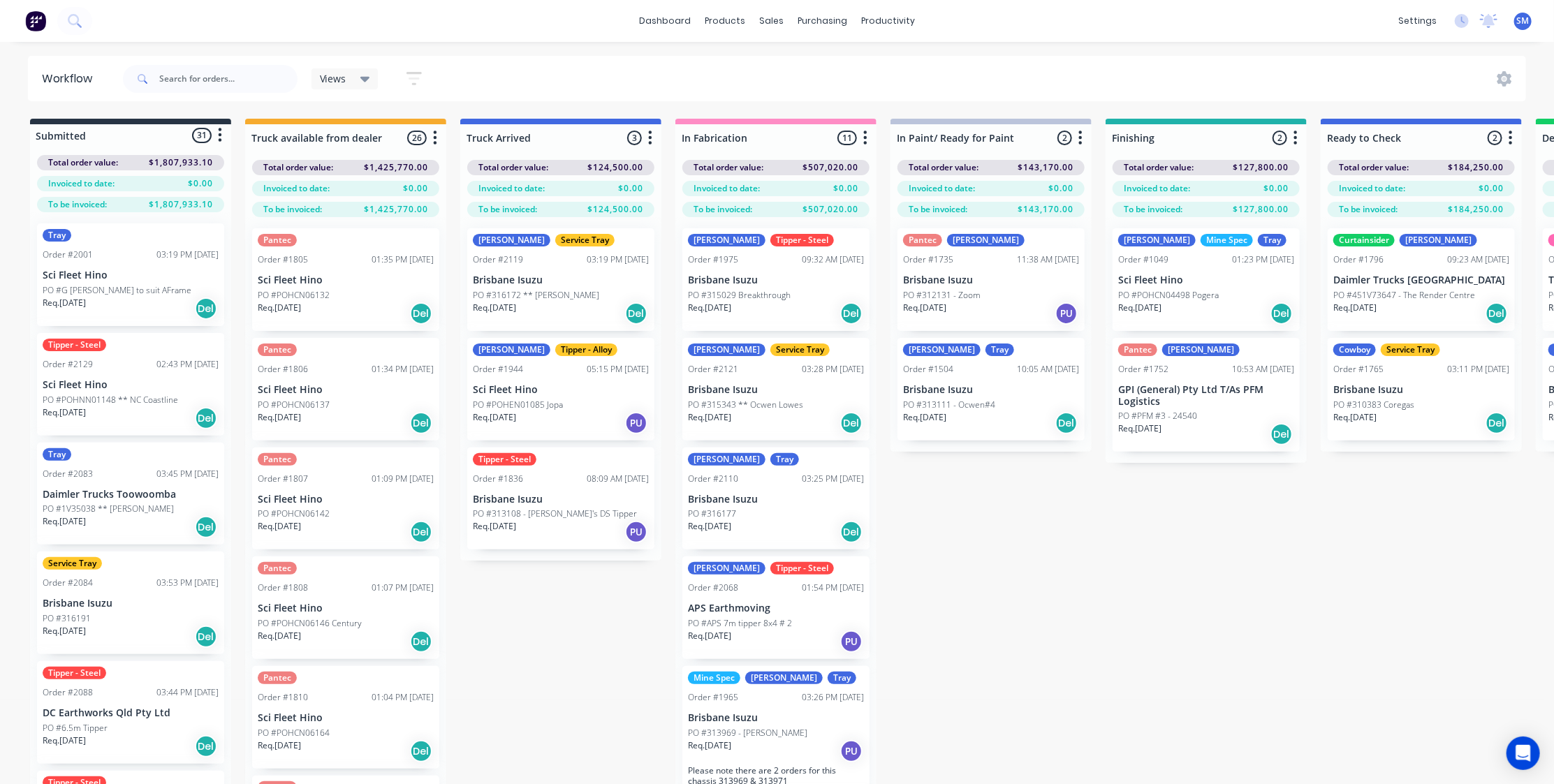
click at [1095, 607] on div "Submitted 31 Status colour #273444 hex #273444 Save Cancel Summaries Total orde…" at bounding box center [1255, 476] width 2532 height 715
click at [540, 656] on div "Submitted 31 Status colour #273444 hex #273444 Save Cancel Summaries Total orde…" at bounding box center [1255, 476] width 2532 height 715
click at [1146, 607] on div "Submitted 31 Status colour #273444 hex #273444 Save Cancel Summaries Total orde…" at bounding box center [1255, 476] width 2532 height 715
drag, startPoint x: 1184, startPoint y: 652, endPoint x: 1192, endPoint y: 665, distance: 15.3
click at [1184, 653] on div "Submitted 31 Status colour #273444 hex #273444 Save Cancel Summaries Total orde…" at bounding box center [1255, 476] width 2532 height 715
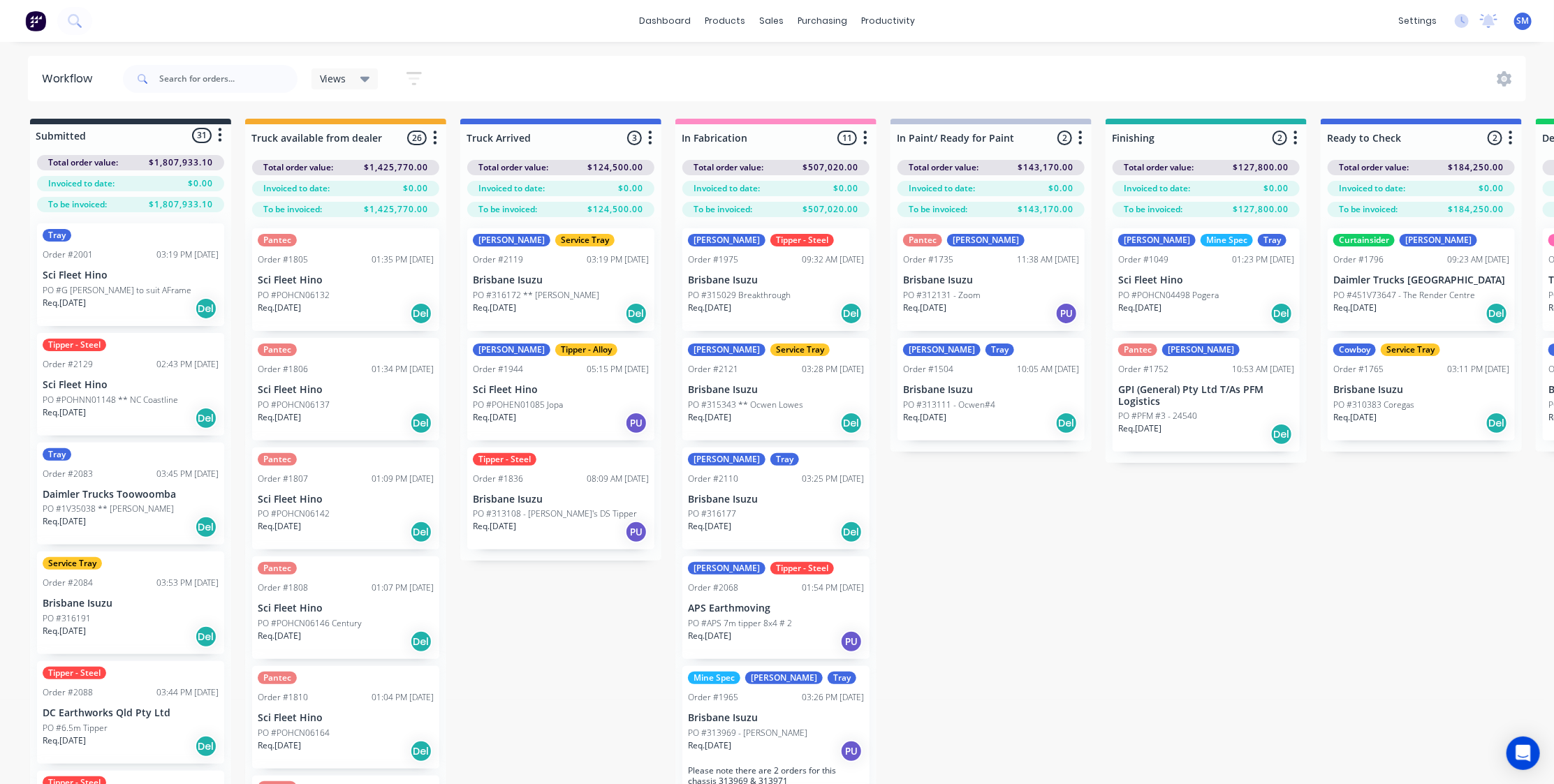
drag, startPoint x: 1208, startPoint y: 627, endPoint x: 1555, endPoint y: 384, distance: 423.6
click at [1208, 628] on div "Submitted 31 Status colour #273444 hex #273444 Save Cancel Summaries Total orde…" at bounding box center [1255, 476] width 2532 height 715
click at [1136, 565] on div "Submitted 31 Status colour #273444 hex #273444 Save Cancel Summaries Total orde…" at bounding box center [1255, 476] width 2532 height 715
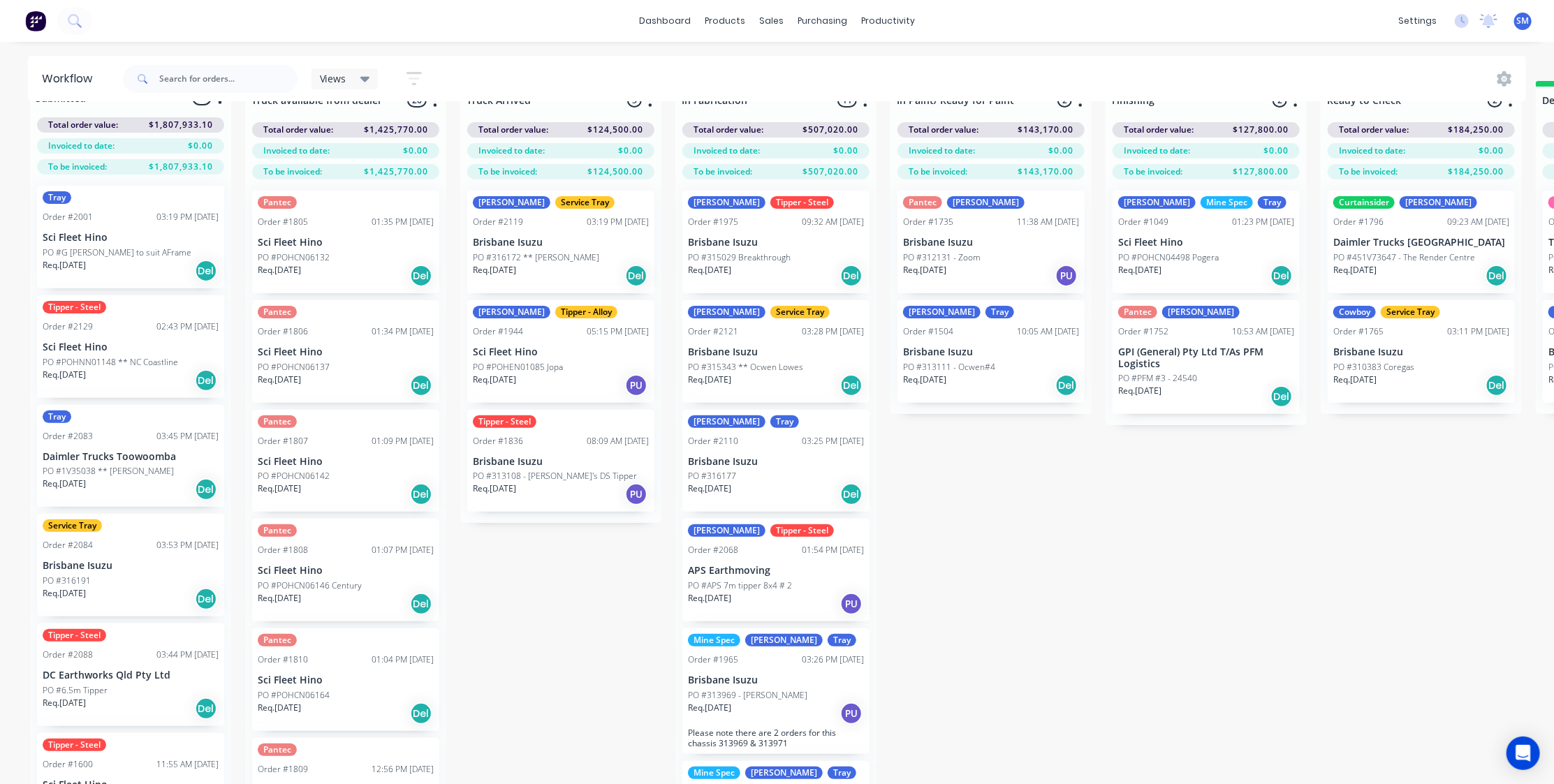
scroll to position [58, 0]
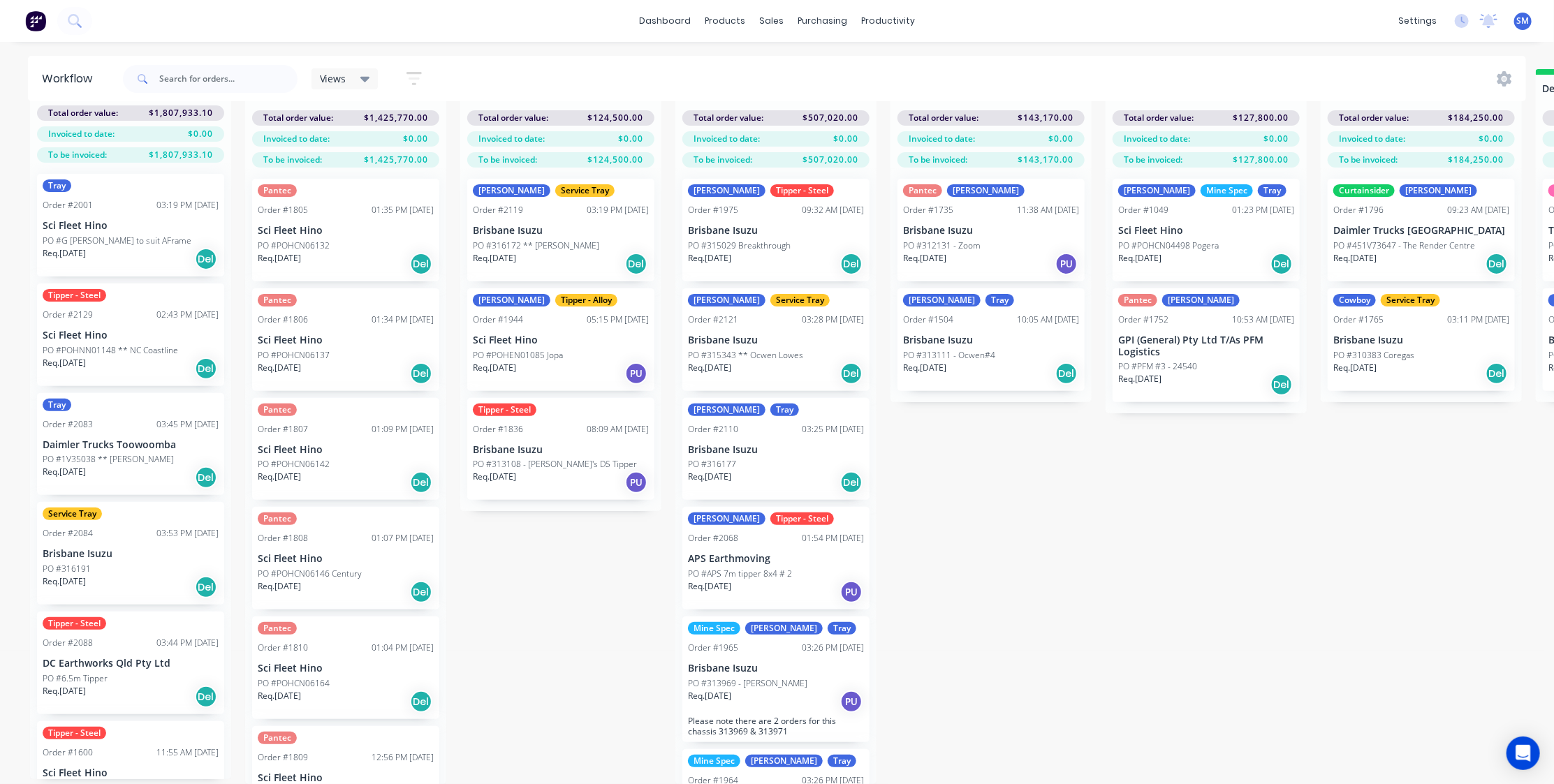
click at [519, 628] on div "Submitted 31 Status colour #273444 hex #273444 Save Cancel Summaries Total orde…" at bounding box center [1255, 426] width 2532 height 715
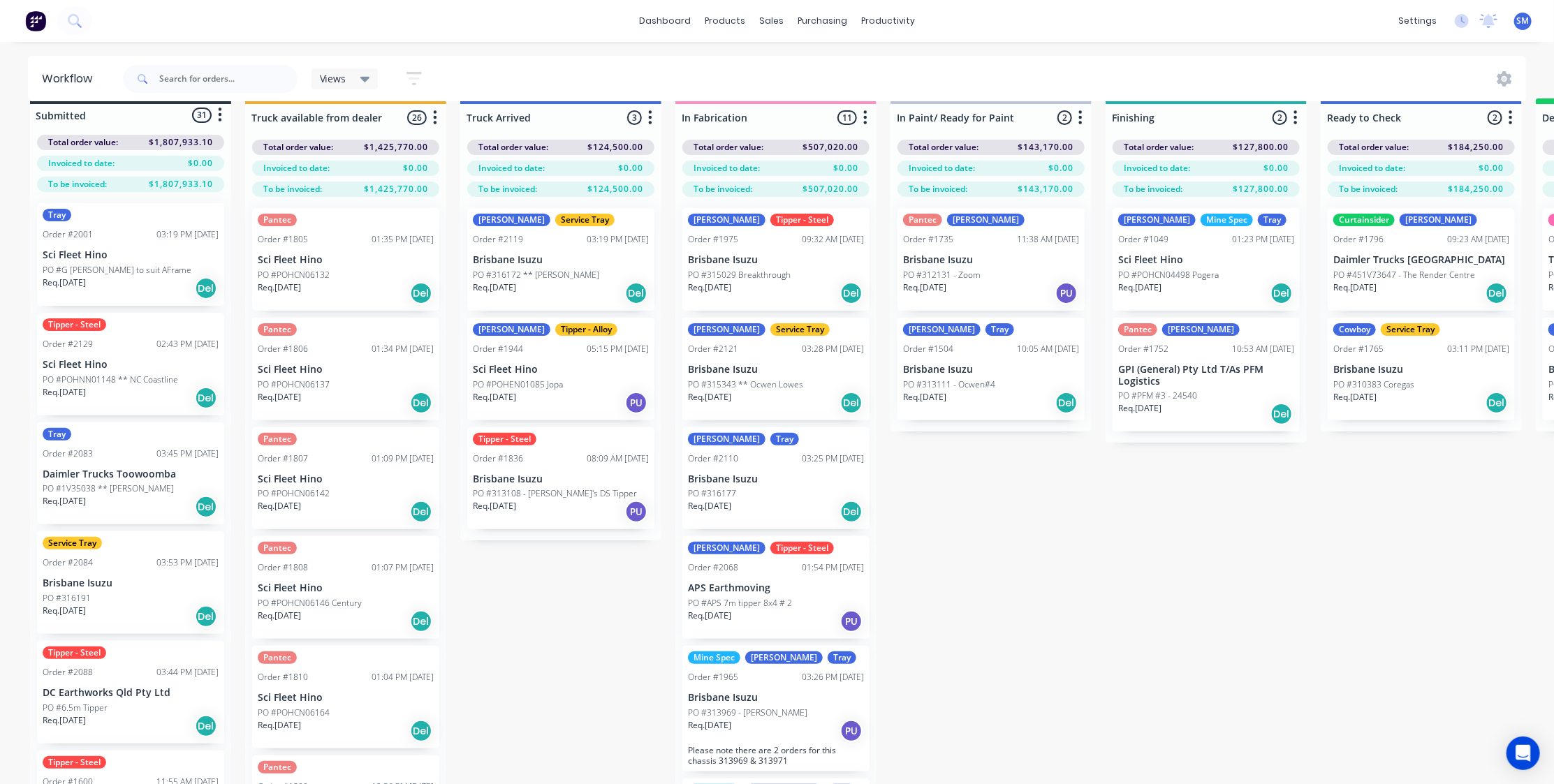
scroll to position [0, 0]
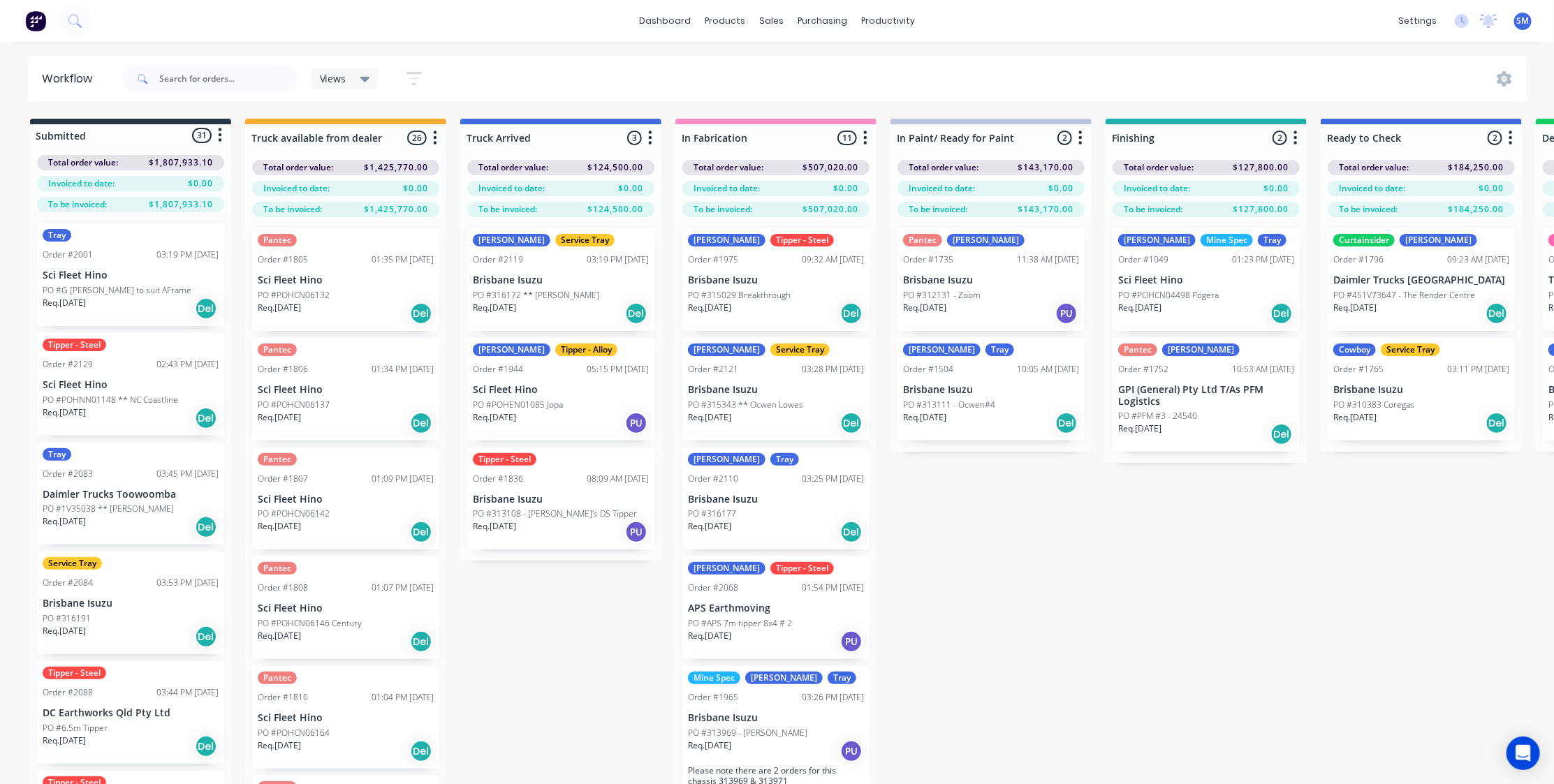
click at [1043, 596] on div "Submitted 31 Status colour #273444 hex #273444 Save Cancel Summaries Total orde…" at bounding box center [1255, 476] width 2532 height 715
click at [515, 674] on div "Submitted 31 Status colour #273444 hex #273444 Save Cancel Summaries Total orde…" at bounding box center [1255, 476] width 2532 height 715
